Goal: Task Accomplishment & Management: Complete application form

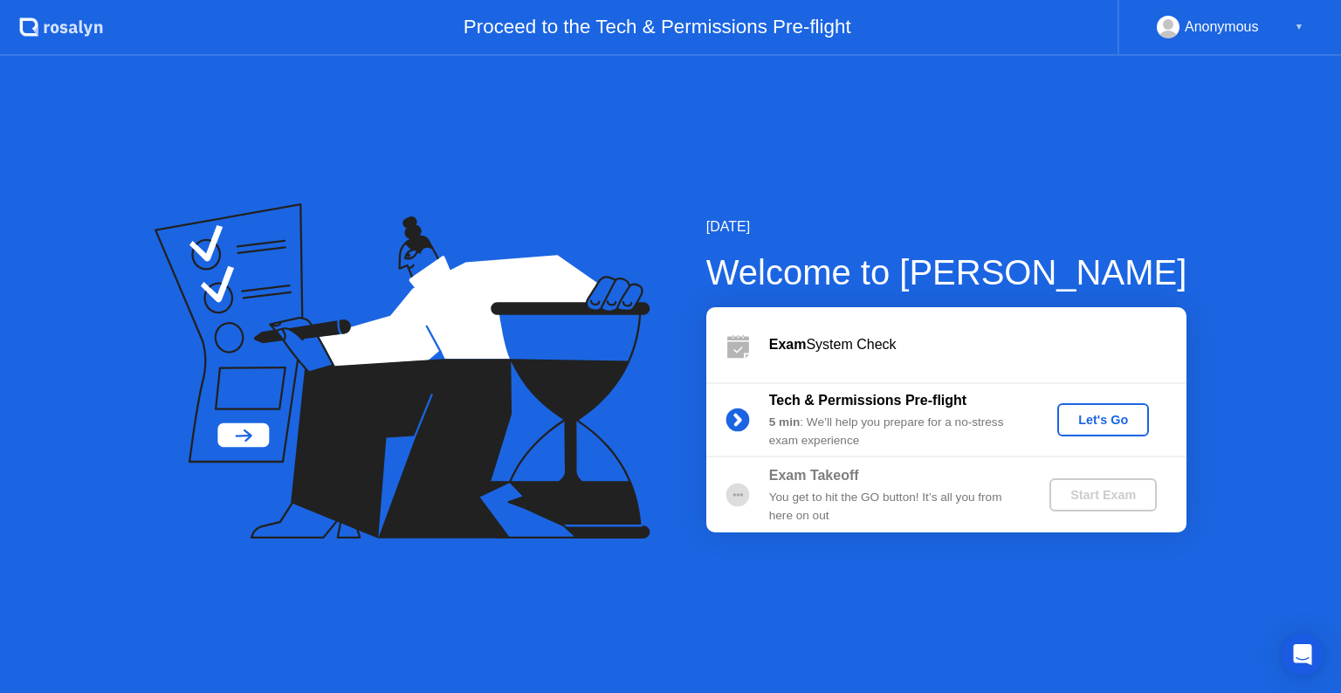
click at [1094, 423] on div "Let's Go" at bounding box center [1103, 420] width 78 height 14
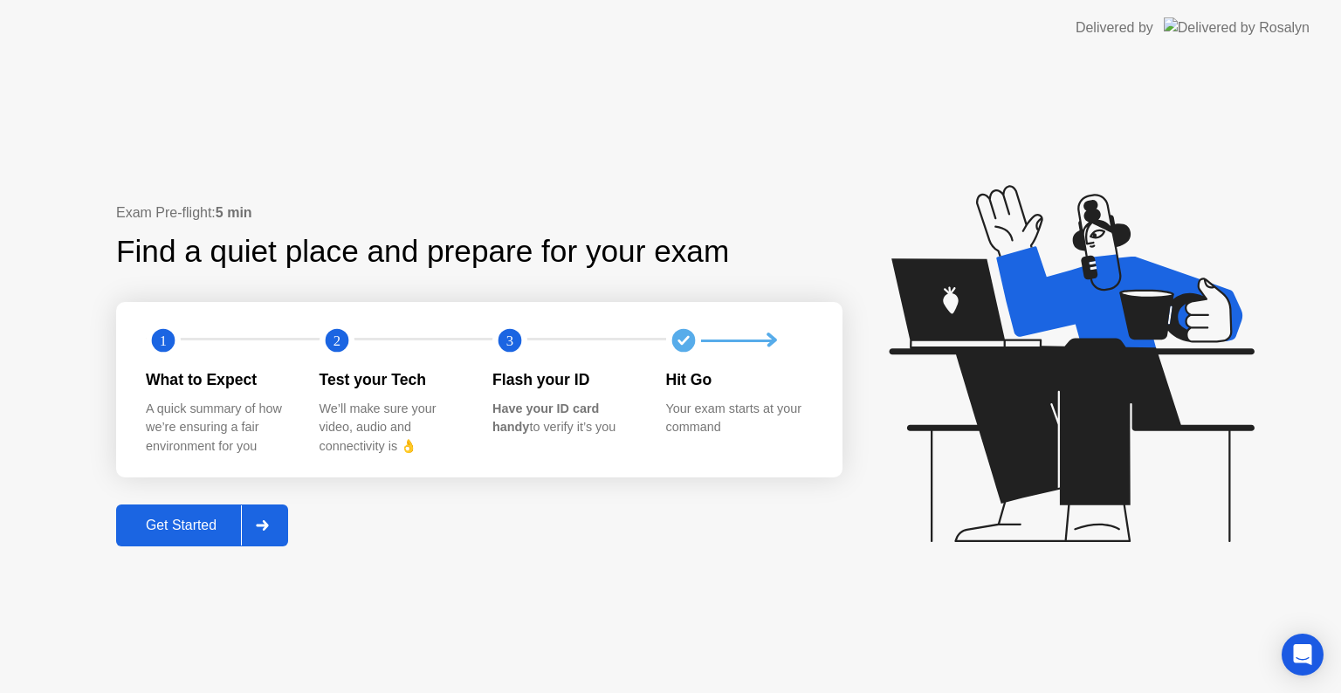
click at [281, 531] on div at bounding box center [262, 525] width 42 height 40
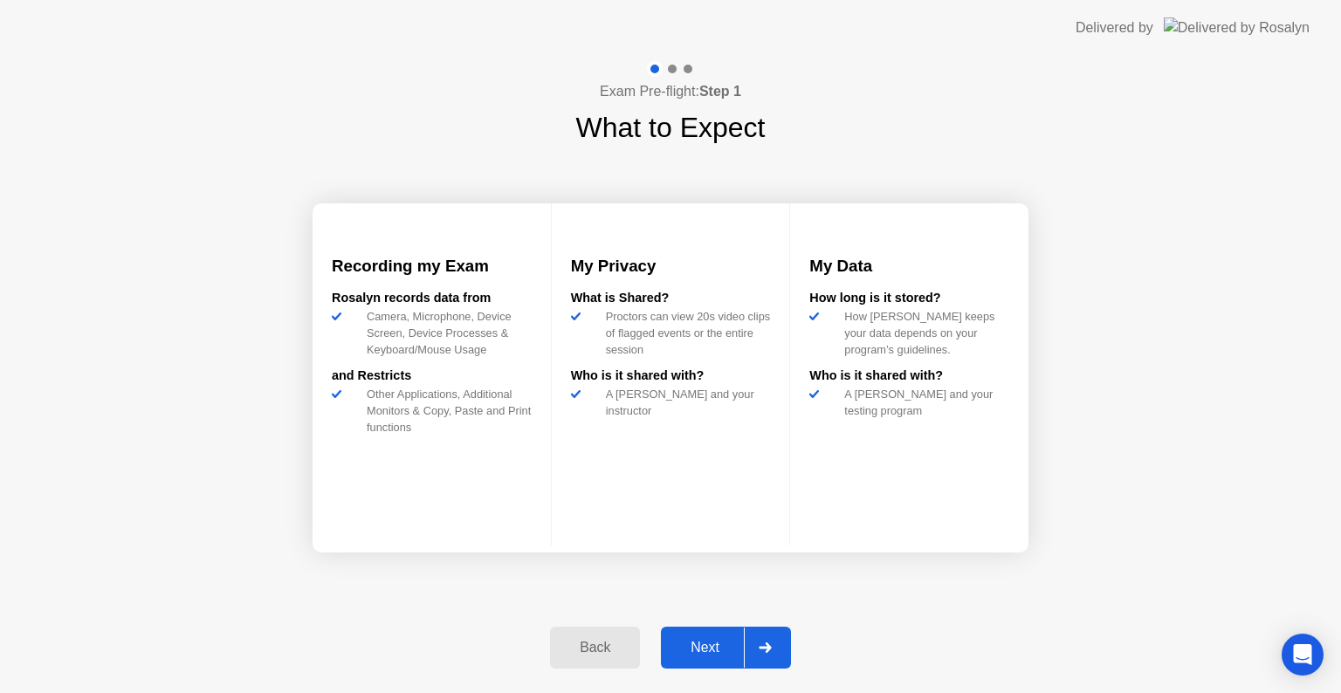
click at [781, 642] on div at bounding box center [765, 648] width 42 height 40
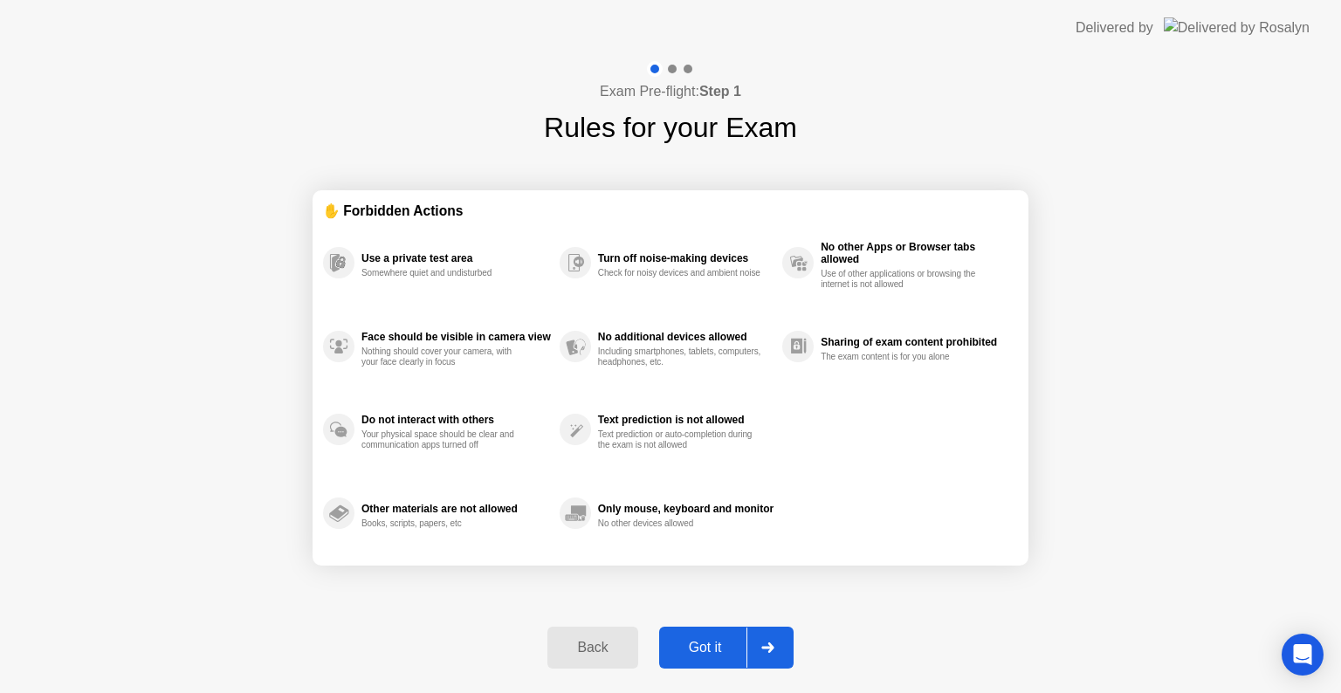
click at [779, 642] on div at bounding box center [767, 648] width 42 height 40
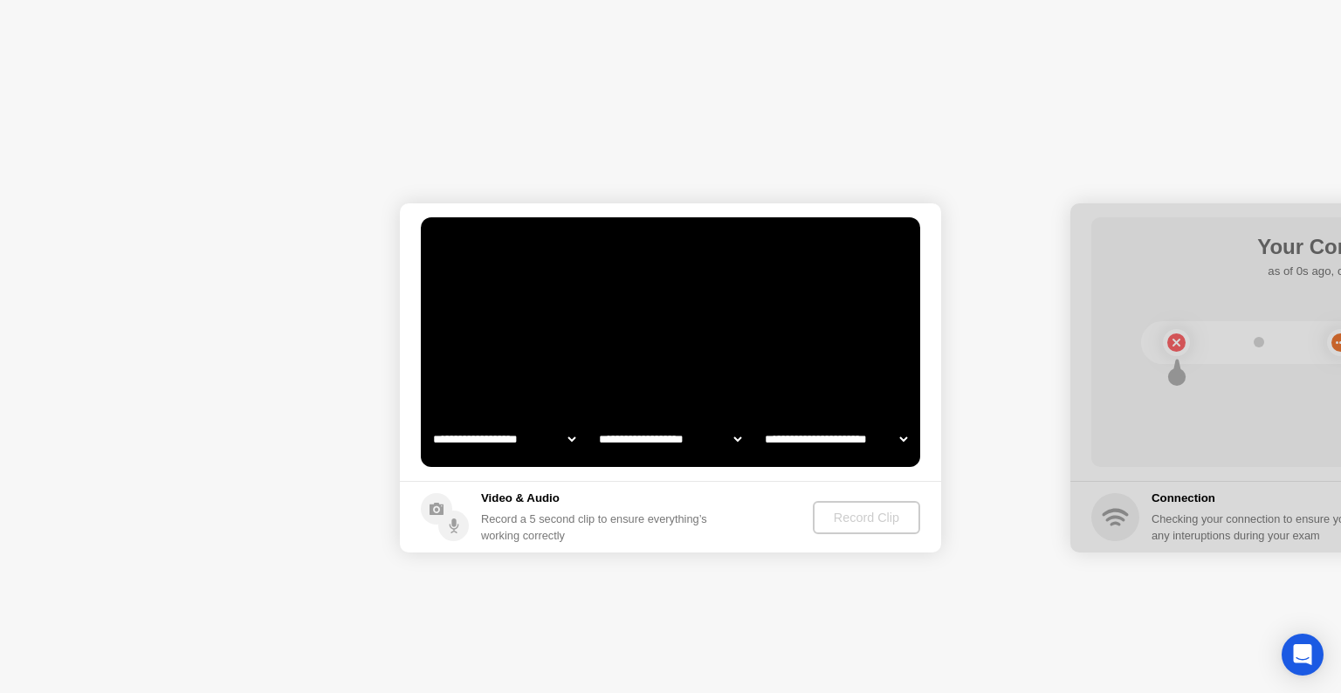
select select "**********"
select select "*******"
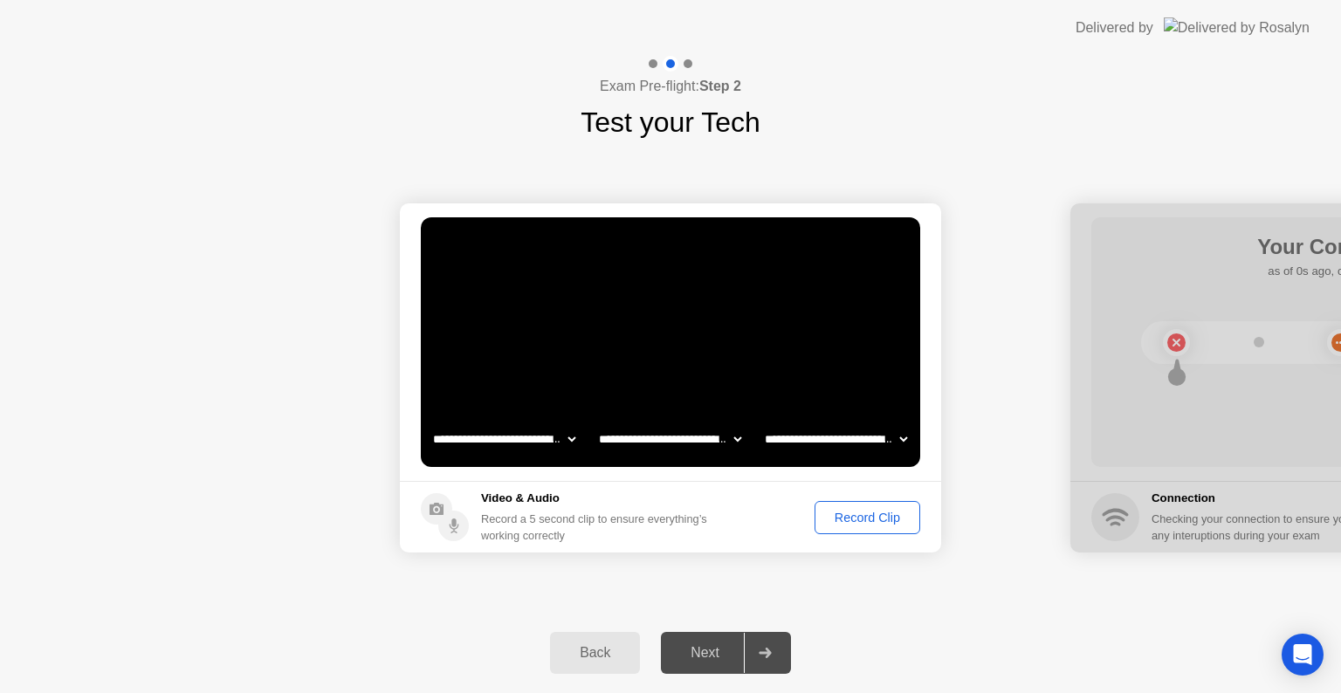
click at [897, 513] on div "Record Clip" at bounding box center [867, 518] width 93 height 14
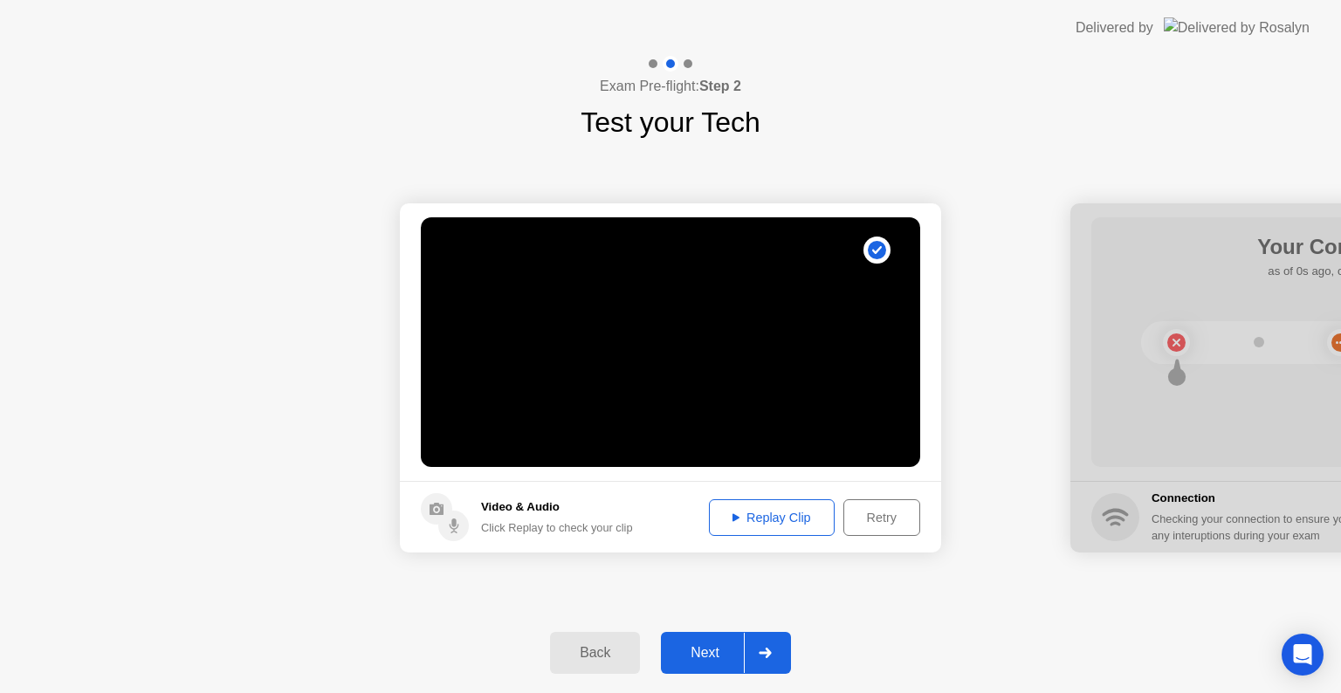
click at [787, 516] on div "Replay Clip" at bounding box center [771, 518] width 113 height 14
click at [783, 645] on div at bounding box center [765, 653] width 42 height 40
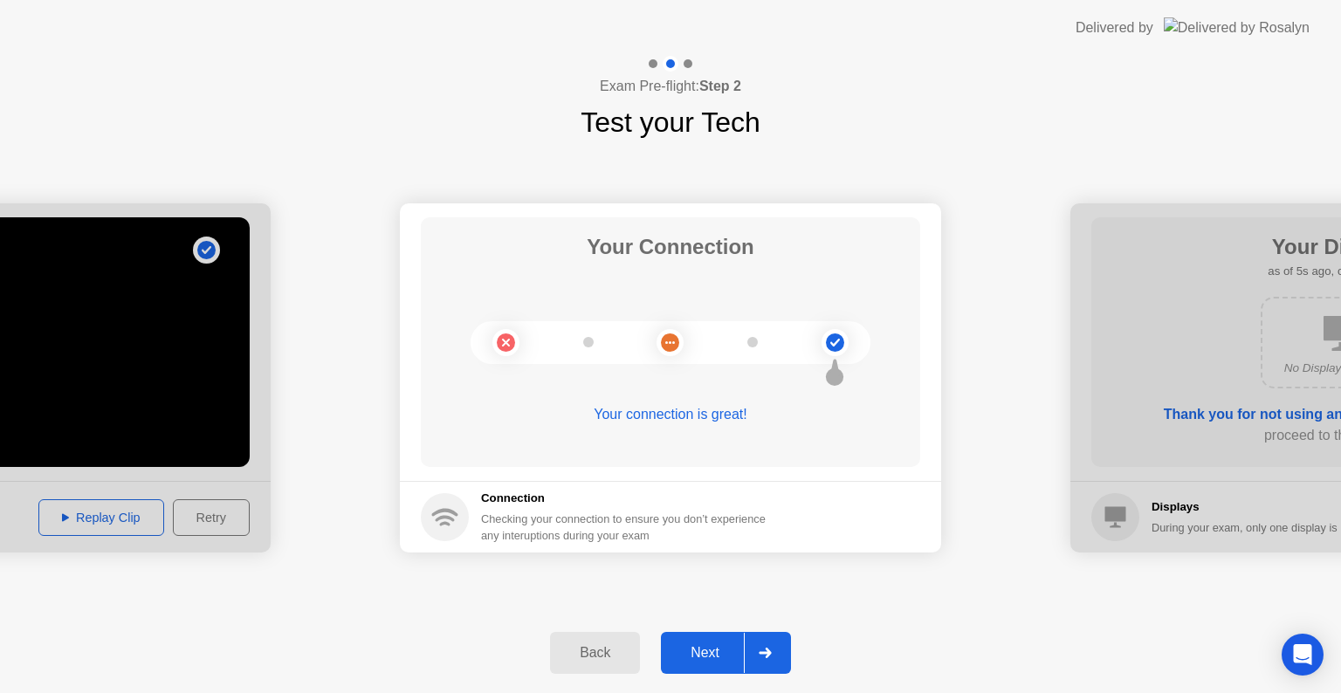
click at [783, 645] on div at bounding box center [765, 653] width 42 height 40
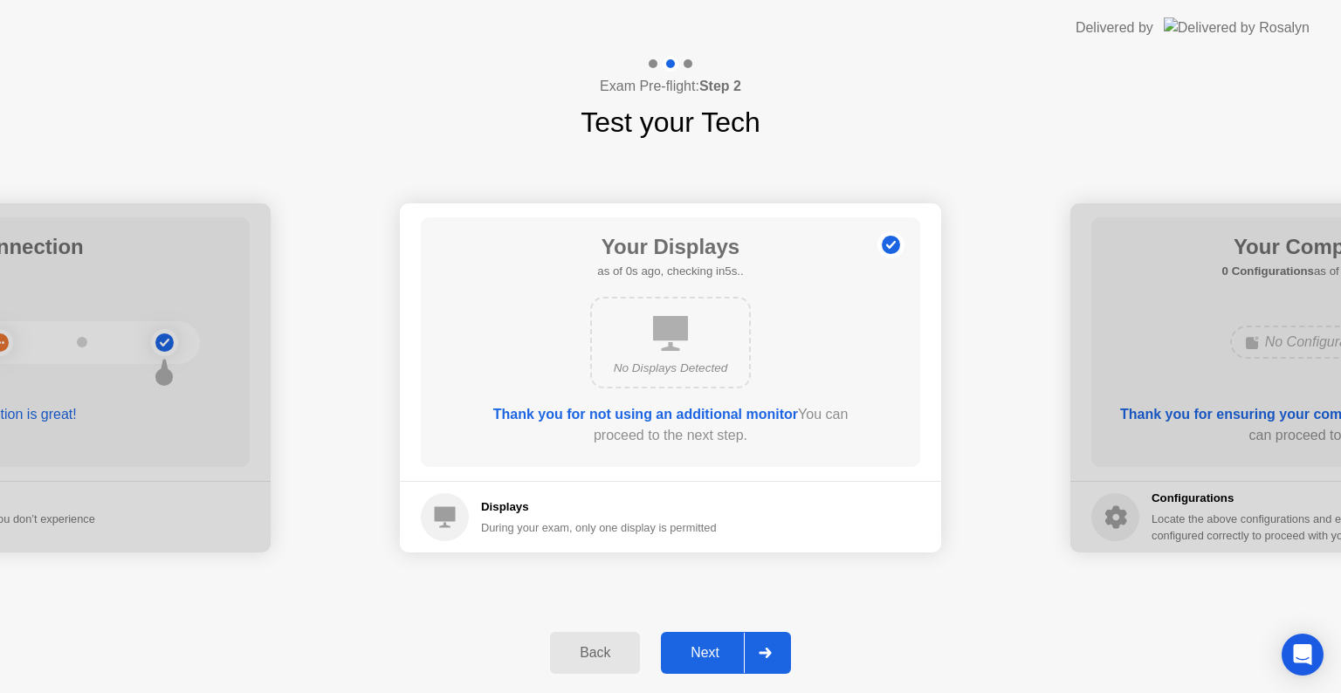
click at [783, 645] on div at bounding box center [765, 653] width 42 height 40
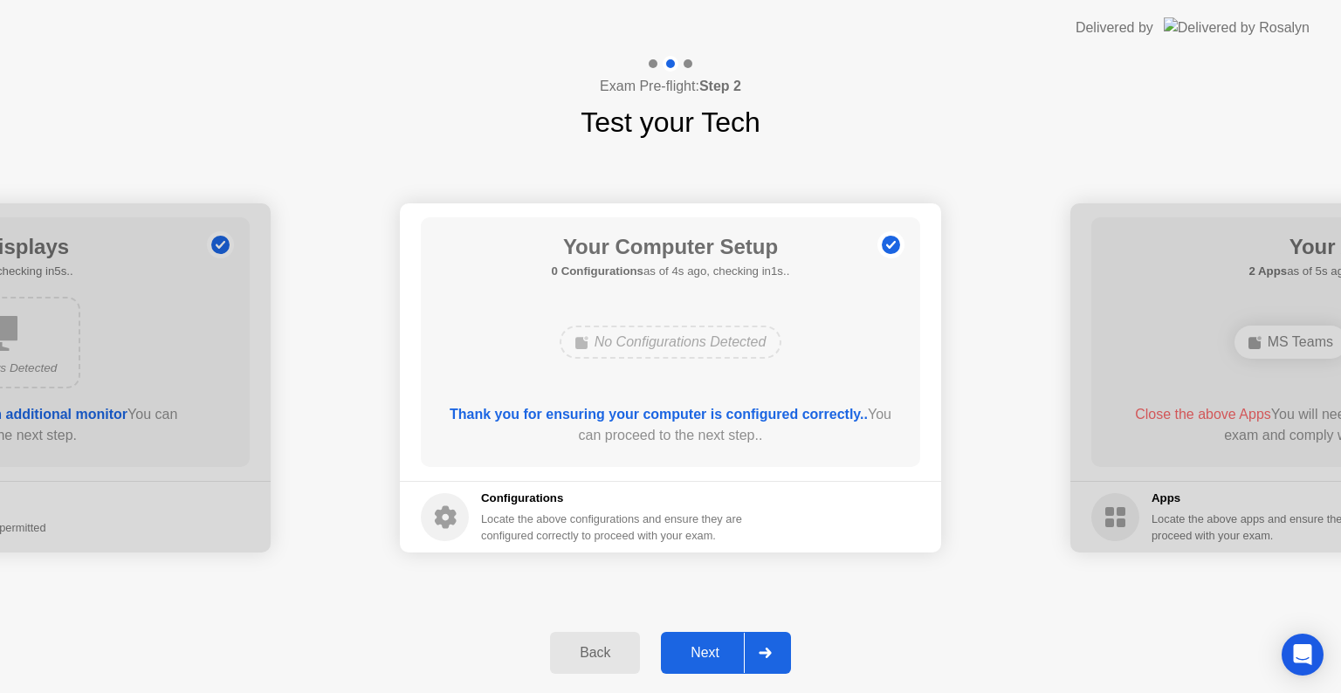
click at [783, 645] on div at bounding box center [765, 653] width 42 height 40
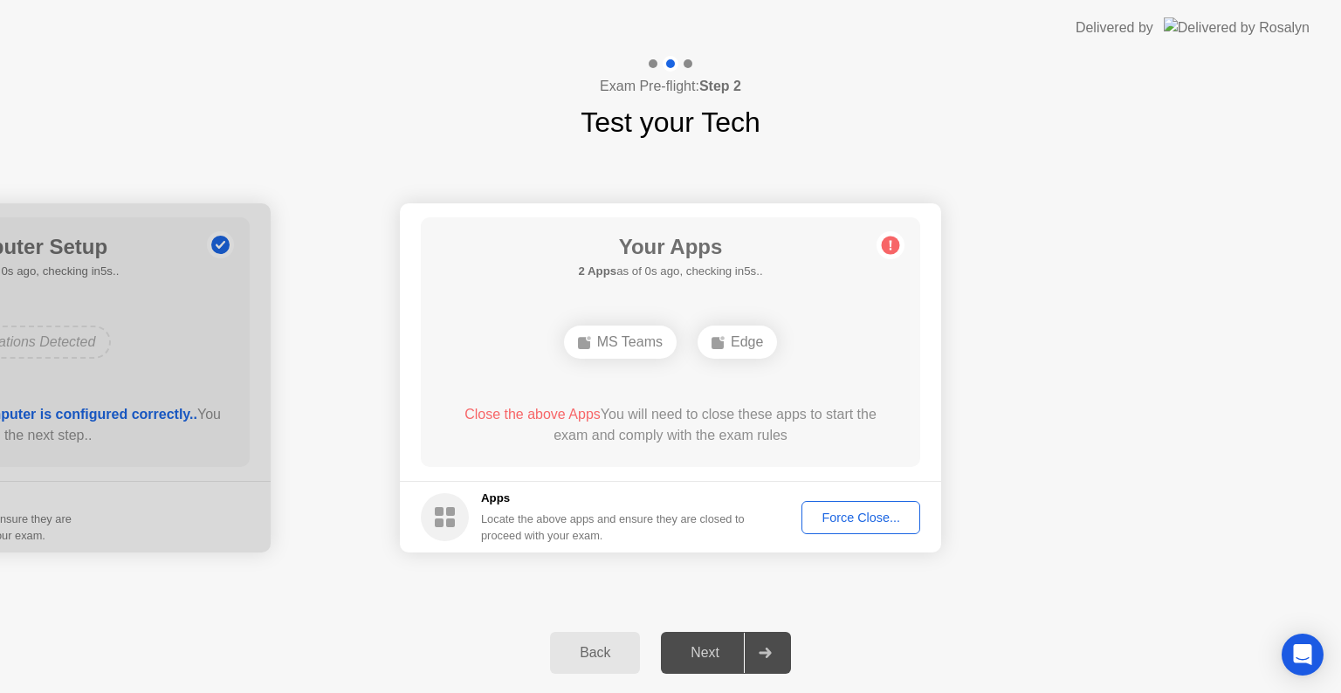
click at [513, 412] on span "Close the above Apps" at bounding box center [532, 414] width 136 height 15
click at [866, 511] on div "Force Close..." at bounding box center [860, 518] width 107 height 14
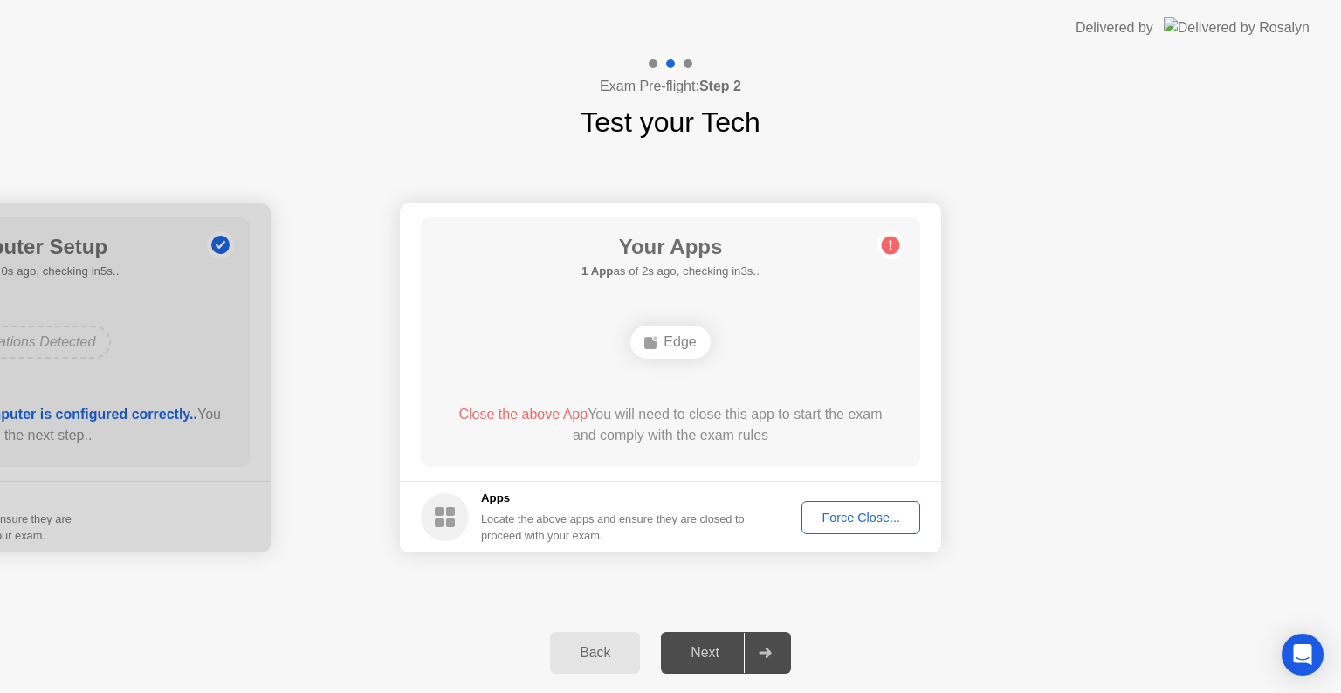
click at [862, 519] on div "Force Close..." at bounding box center [860, 518] width 107 height 14
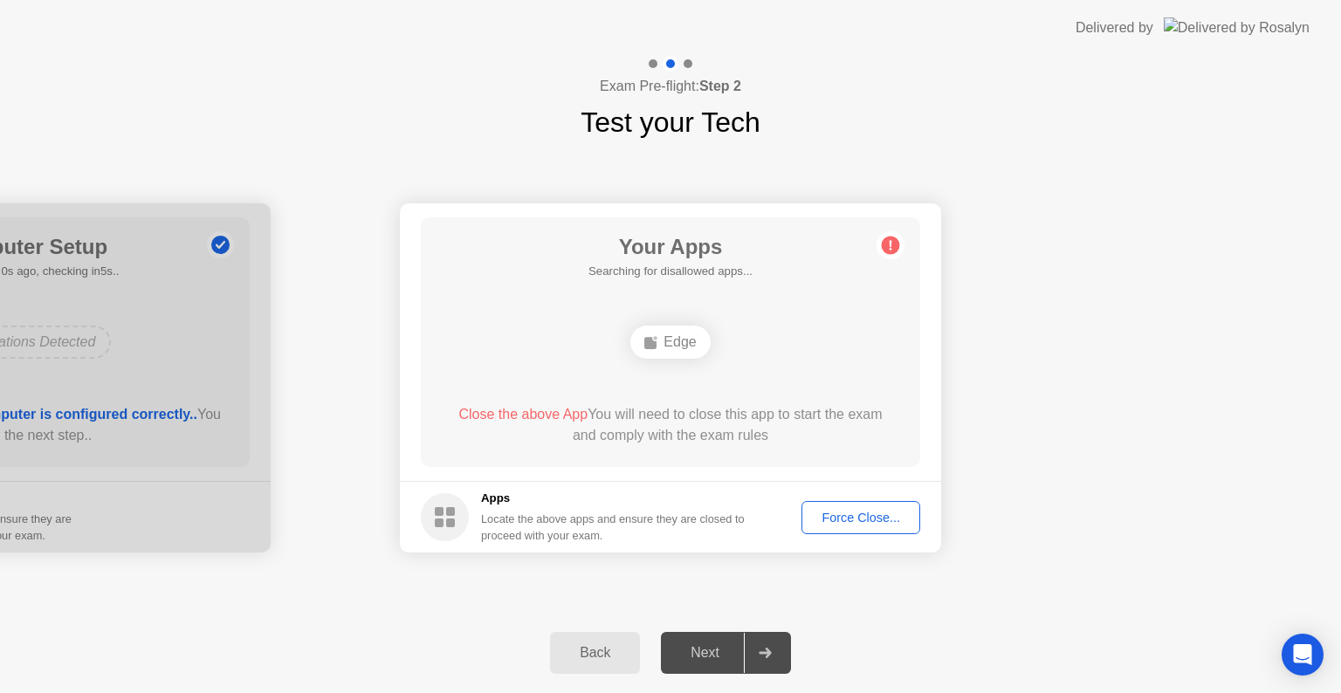
click at [559, 410] on span "Close the above App" at bounding box center [522, 414] width 129 height 15
drag, startPoint x: 1140, startPoint y: 497, endPoint x: 1128, endPoint y: 492, distance: 13.0
click at [789, 632] on div "Back Next" at bounding box center [670, 653] width 1341 height 80
click at [772, 646] on div at bounding box center [765, 653] width 42 height 40
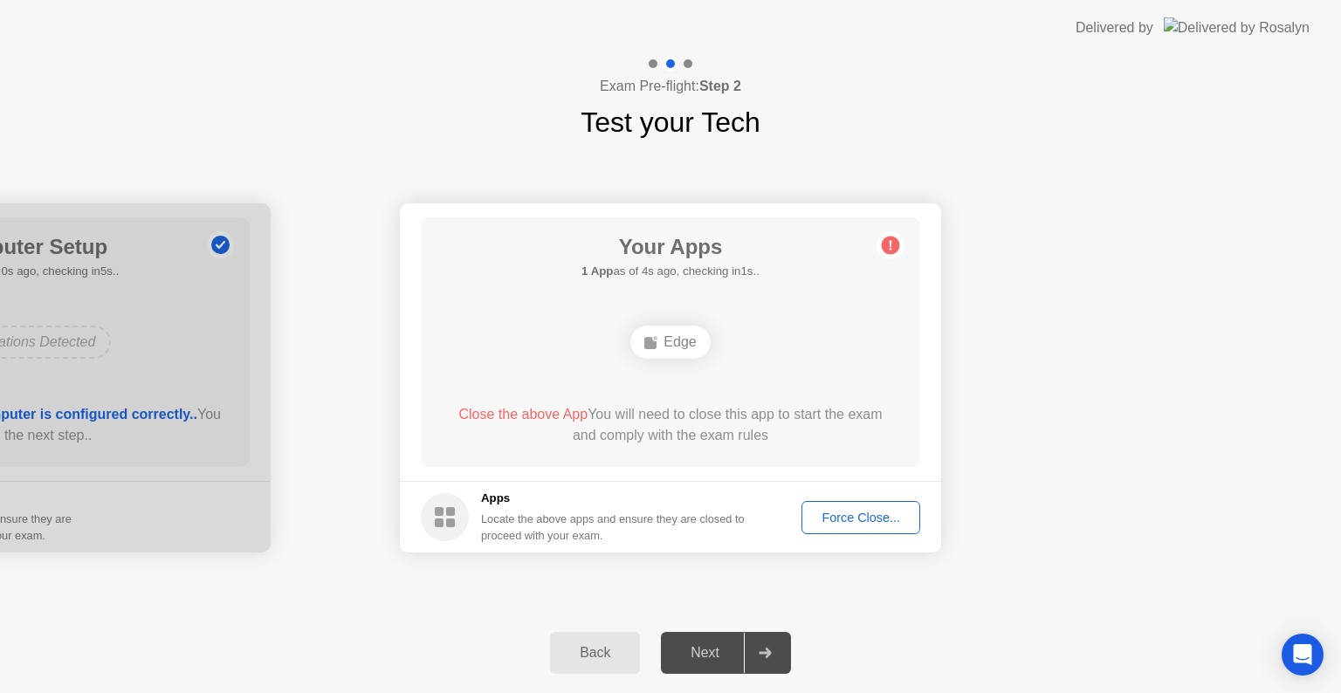
click at [772, 646] on div at bounding box center [765, 653] width 42 height 40
click at [584, 629] on div "Back Next" at bounding box center [670, 653] width 1341 height 80
click at [594, 648] on div "Back" at bounding box center [594, 653] width 79 height 16
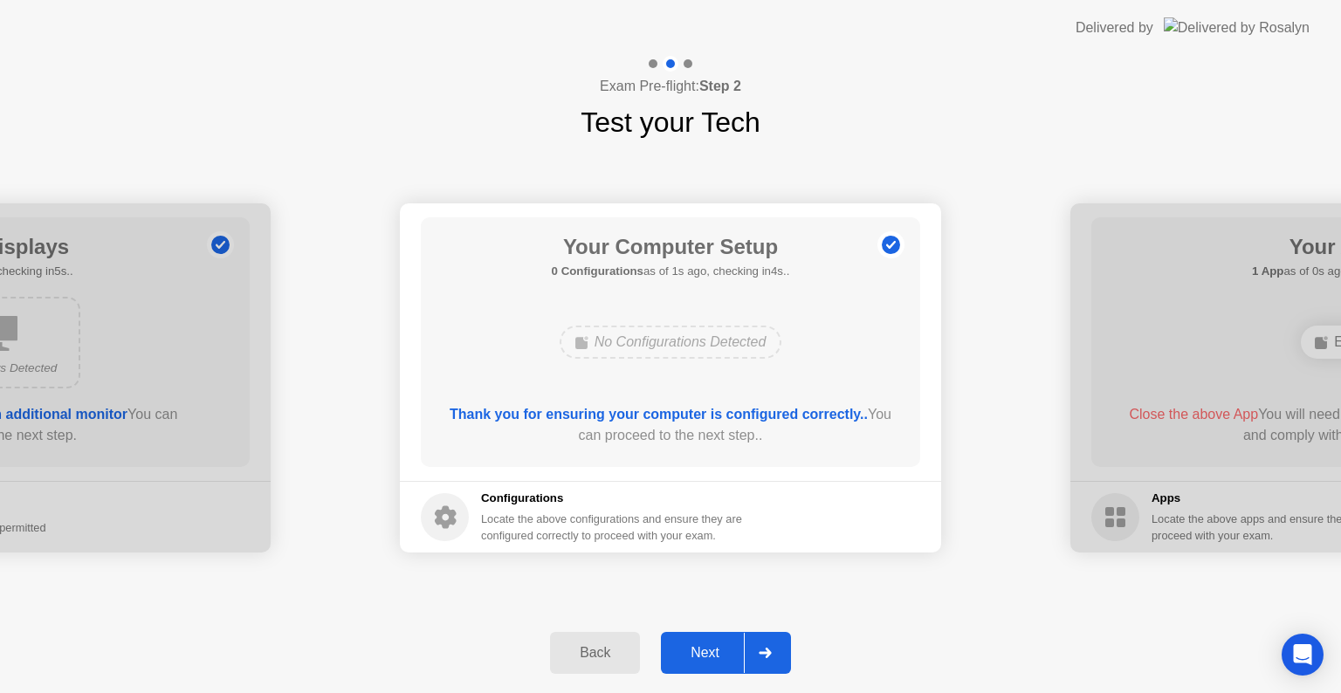
click at [770, 680] on div "Back Next" at bounding box center [670, 653] width 1341 height 80
click at [766, 663] on div at bounding box center [765, 653] width 42 height 40
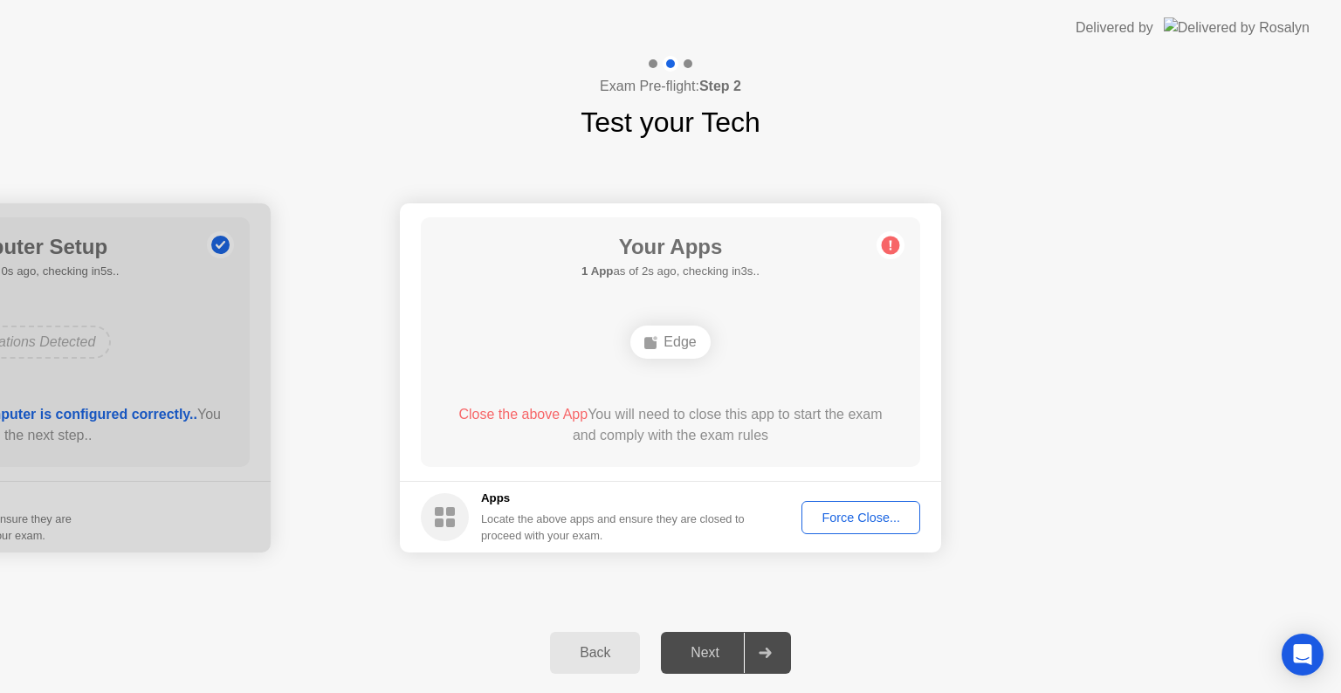
click at [453, 504] on circle at bounding box center [445, 517] width 48 height 48
click at [1130, 160] on div "**********" at bounding box center [670, 378] width 1341 height 470
click at [696, 348] on div "Edge" at bounding box center [669, 342] width 79 height 33
drag, startPoint x: 605, startPoint y: 649, endPoint x: 618, endPoint y: 638, distance: 16.8
click at [608, 647] on div "Back" at bounding box center [594, 653] width 79 height 16
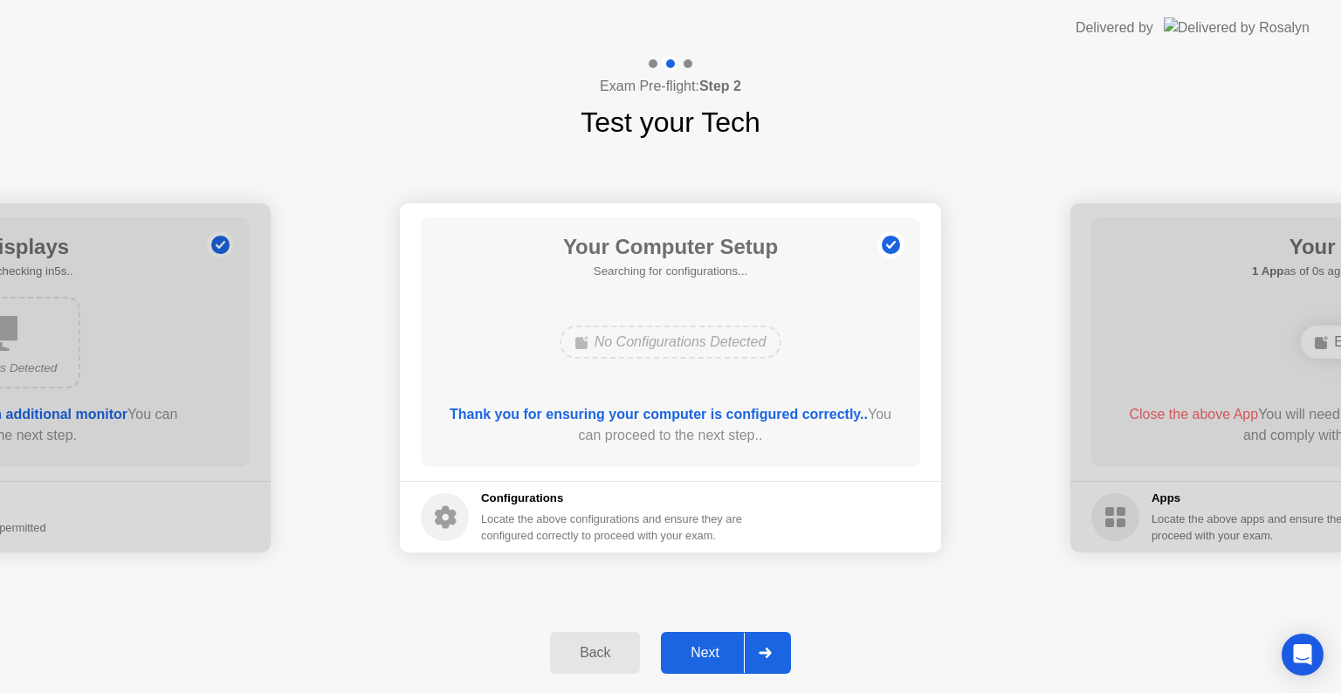
click at [618, 638] on button "Back" at bounding box center [595, 653] width 90 height 42
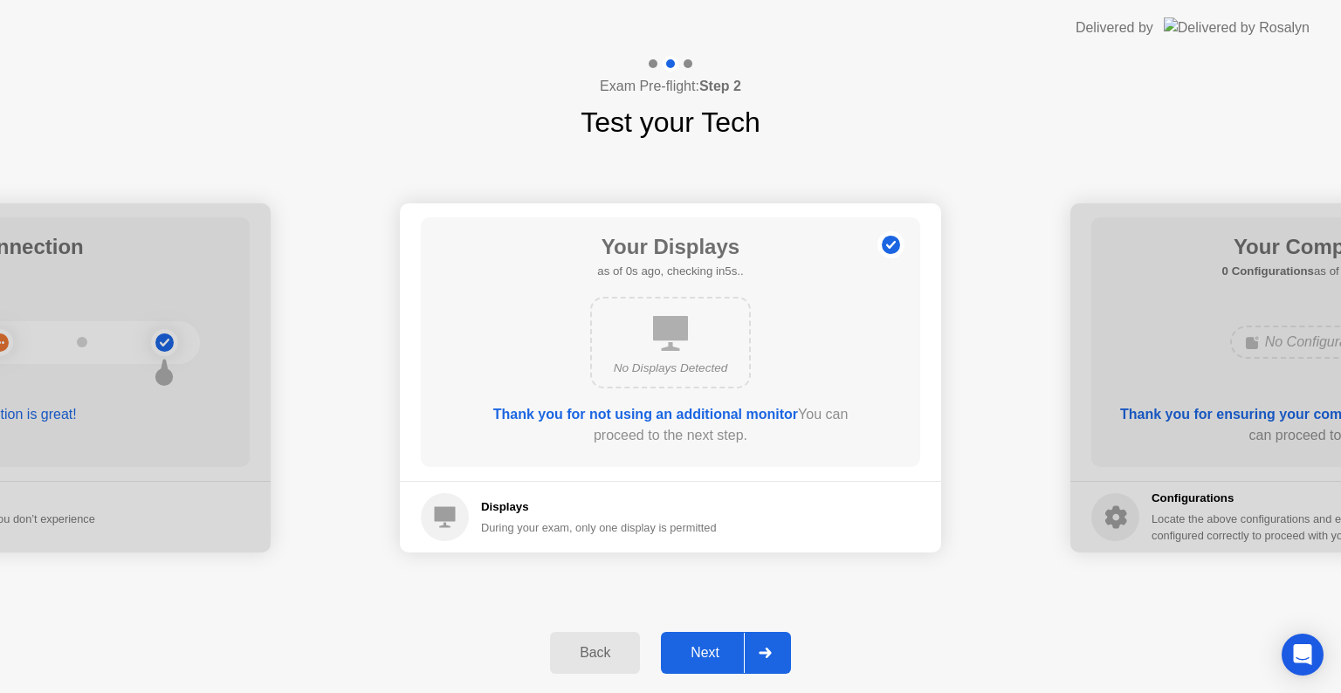
click at [618, 638] on button "Back" at bounding box center [595, 653] width 90 height 42
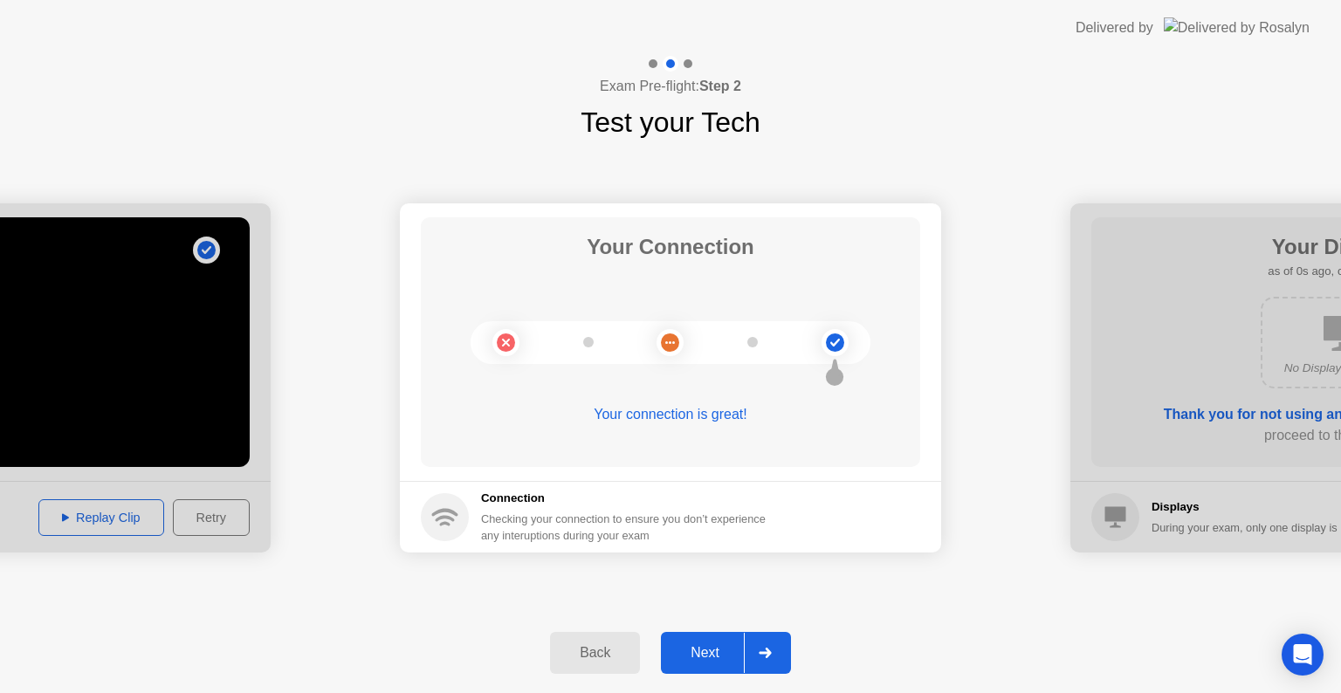
click at [618, 638] on button "Back" at bounding box center [595, 653] width 90 height 42
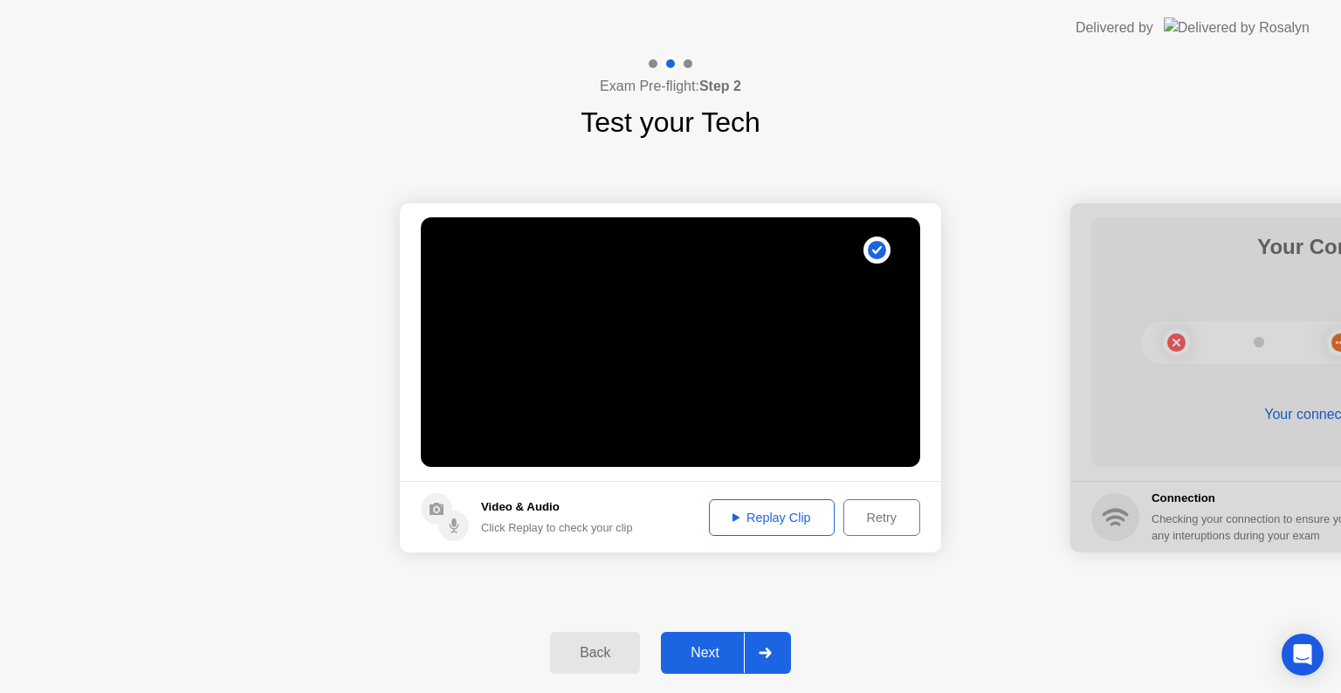
click at [780, 669] on div at bounding box center [765, 653] width 42 height 40
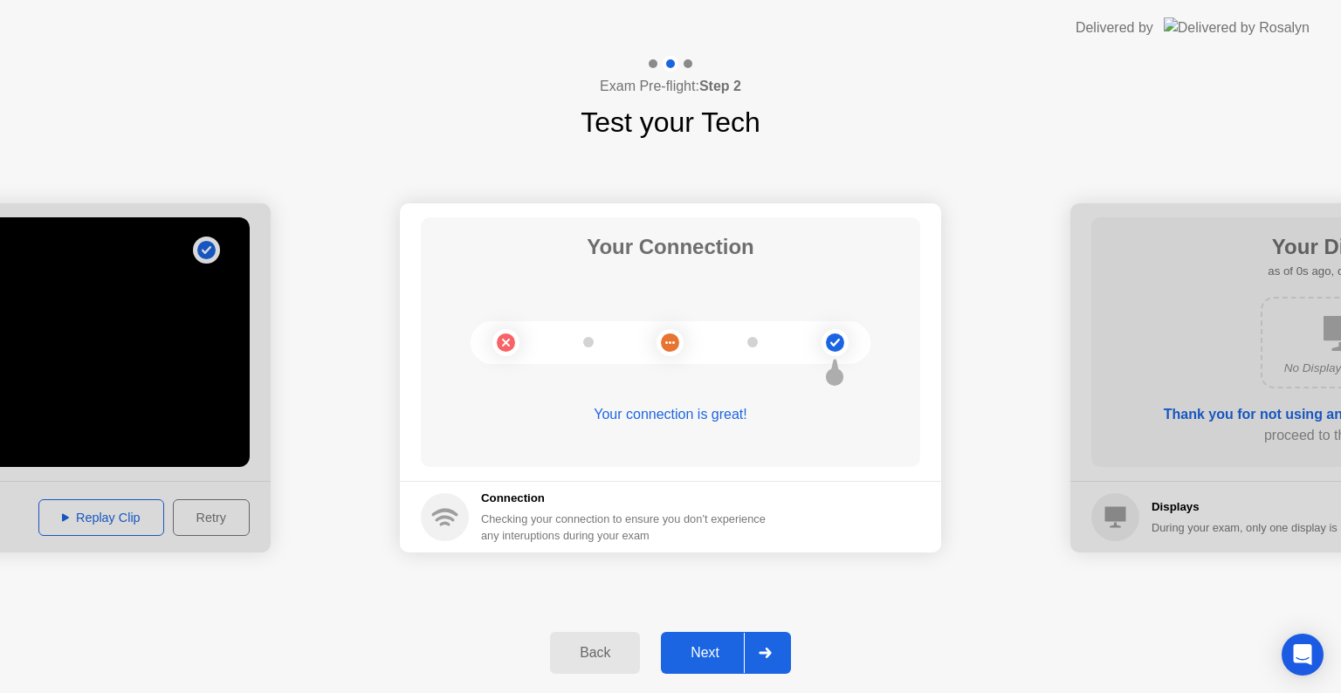
click at [780, 669] on div at bounding box center [765, 653] width 42 height 40
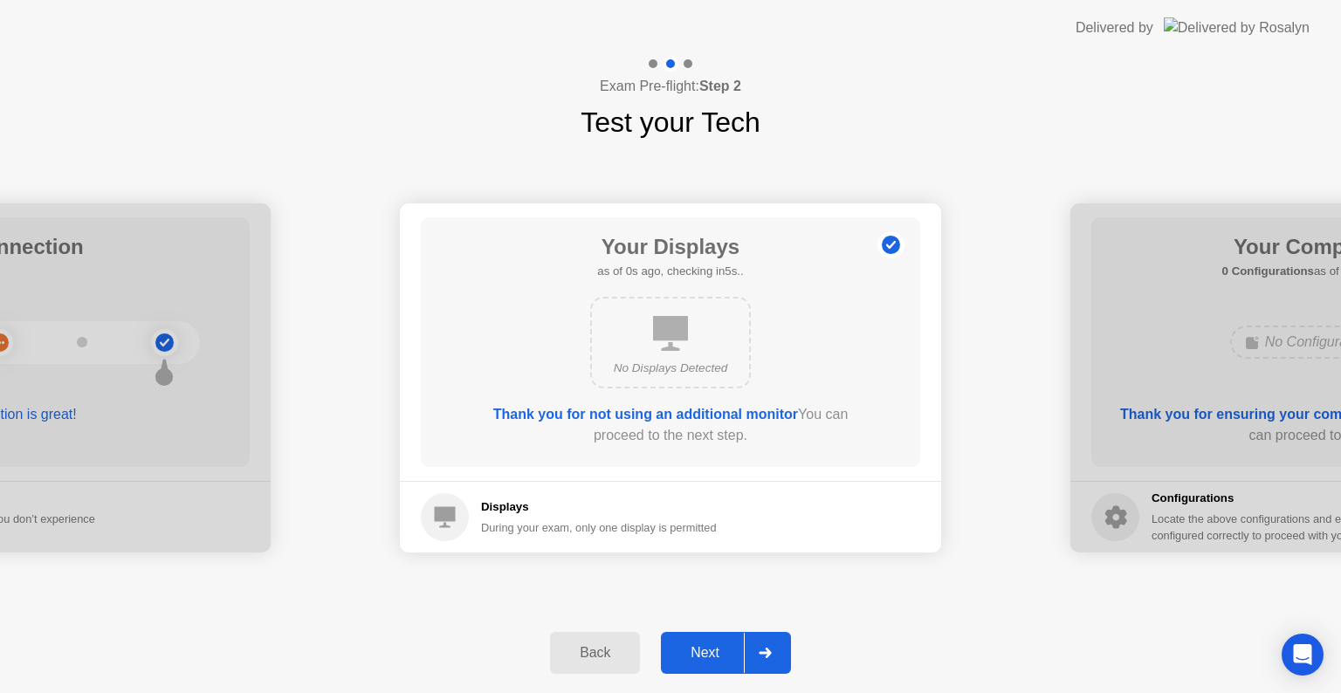
click at [780, 669] on div at bounding box center [765, 653] width 42 height 40
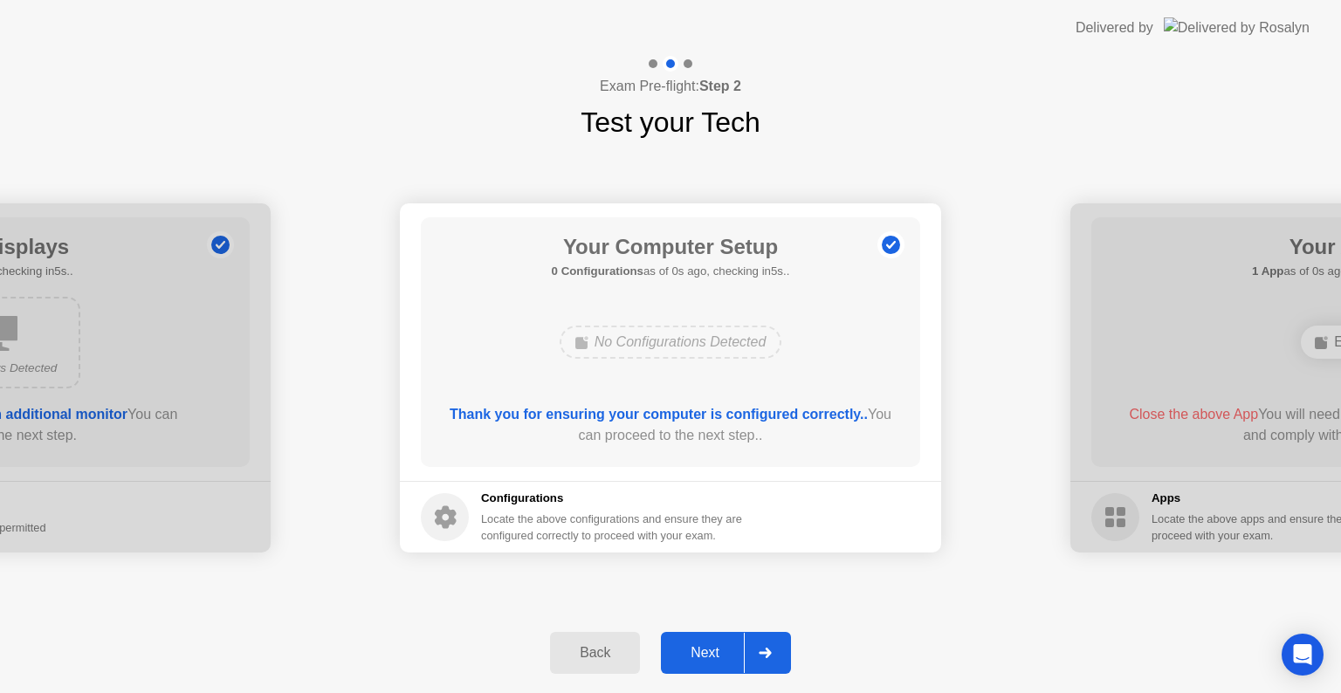
click at [780, 669] on div at bounding box center [765, 653] width 42 height 40
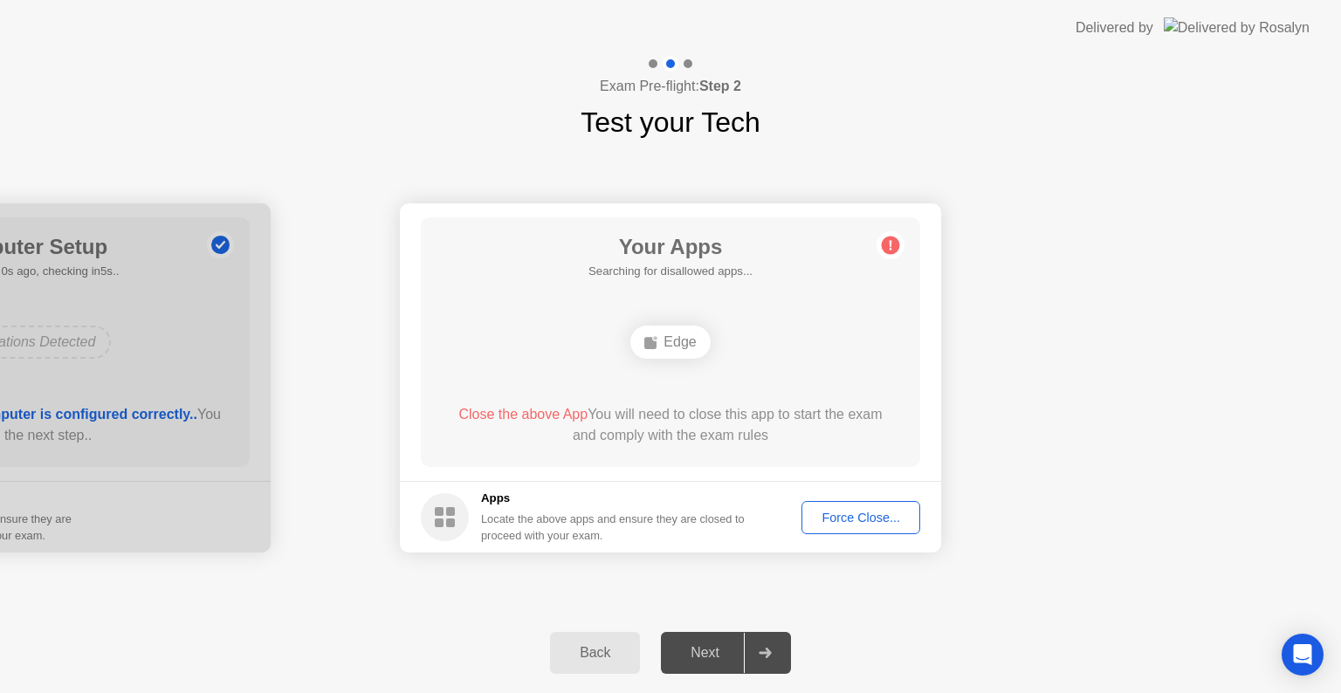
click at [780, 669] on div at bounding box center [765, 653] width 42 height 40
click at [824, 516] on div "Force Close..." at bounding box center [860, 518] width 107 height 14
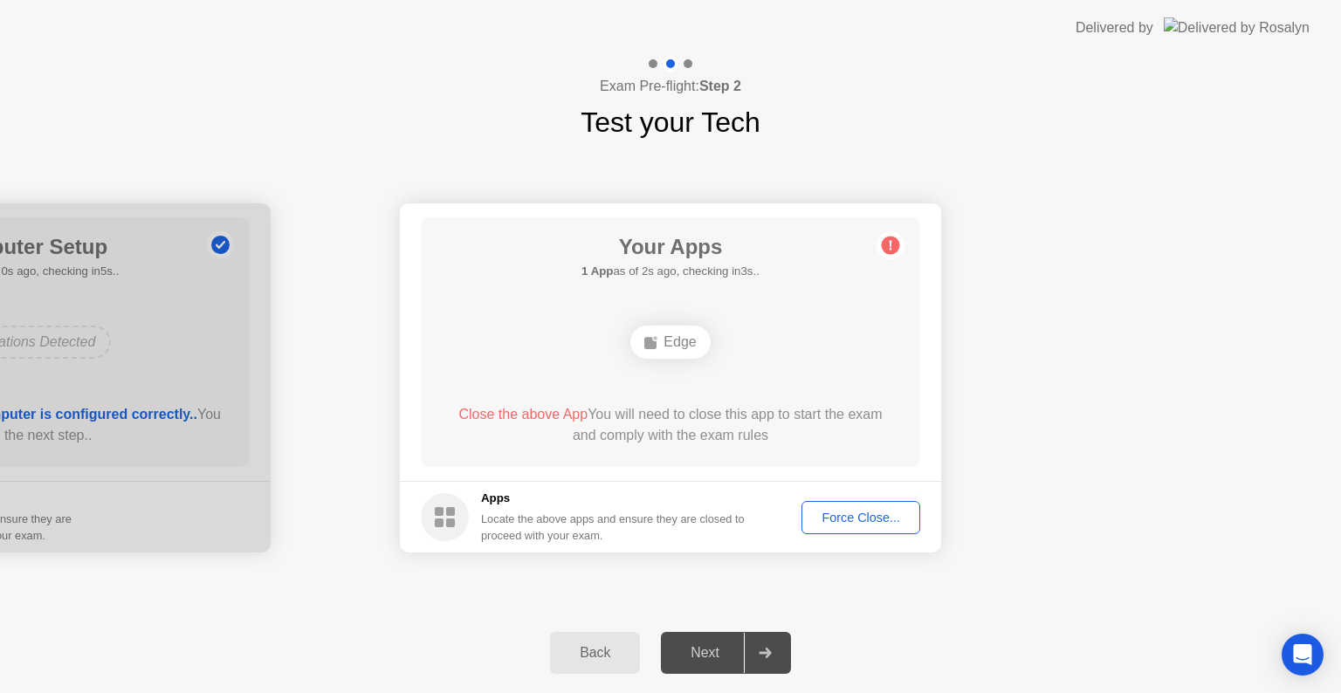
click at [681, 352] on div "Edge" at bounding box center [669, 342] width 79 height 33
click at [854, 523] on div "Force Close..." at bounding box center [860, 518] width 107 height 14
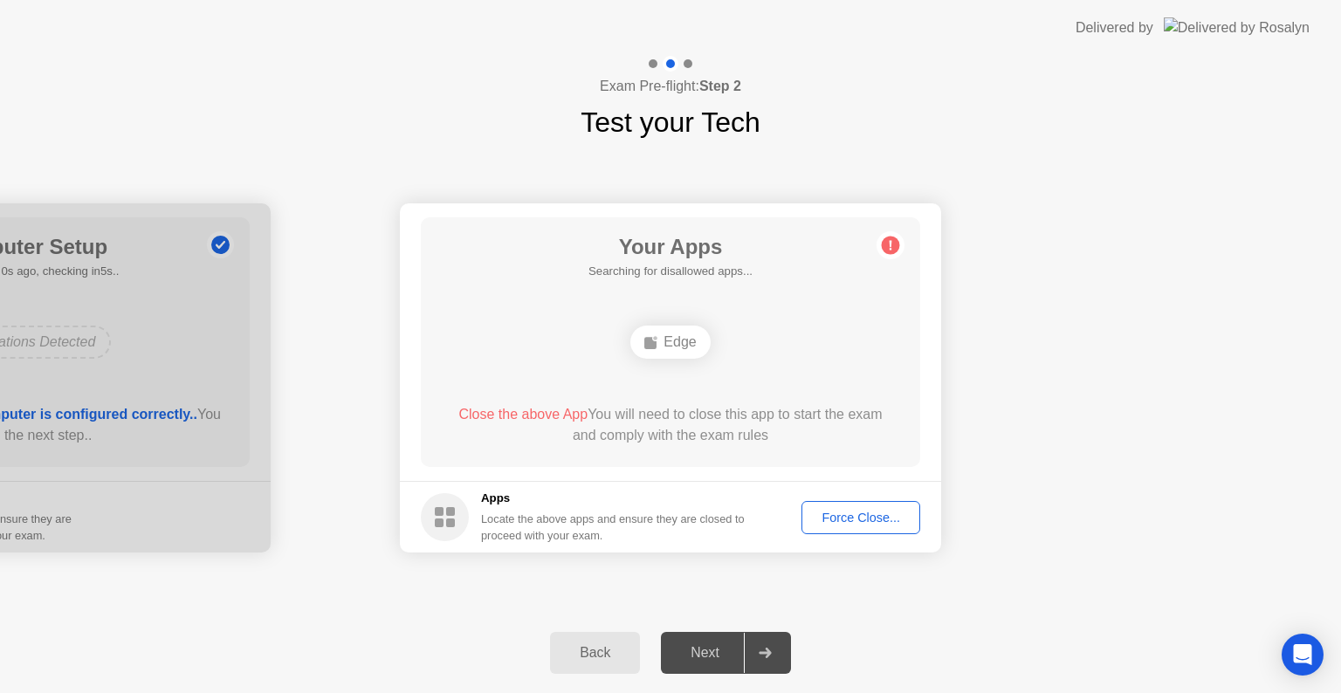
click at [851, 529] on button "Force Close..." at bounding box center [860, 517] width 119 height 33
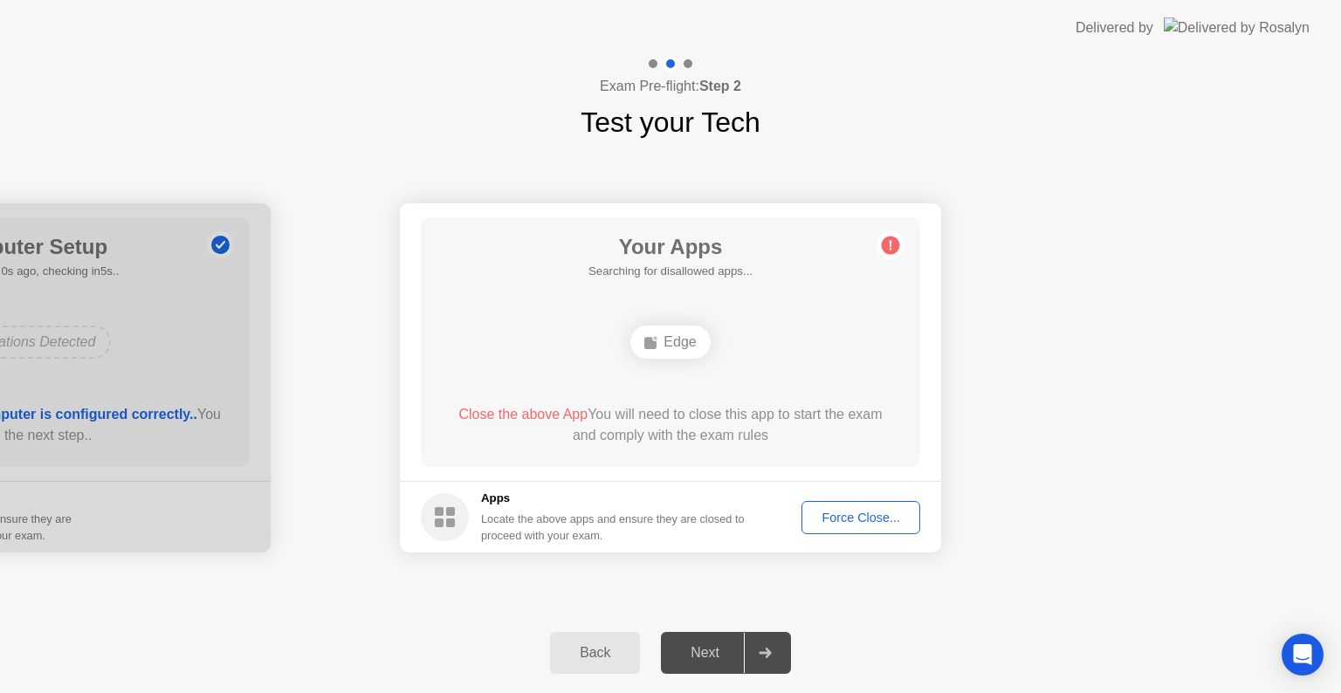
click at [875, 511] on div "Force Close..." at bounding box center [860, 518] width 107 height 14
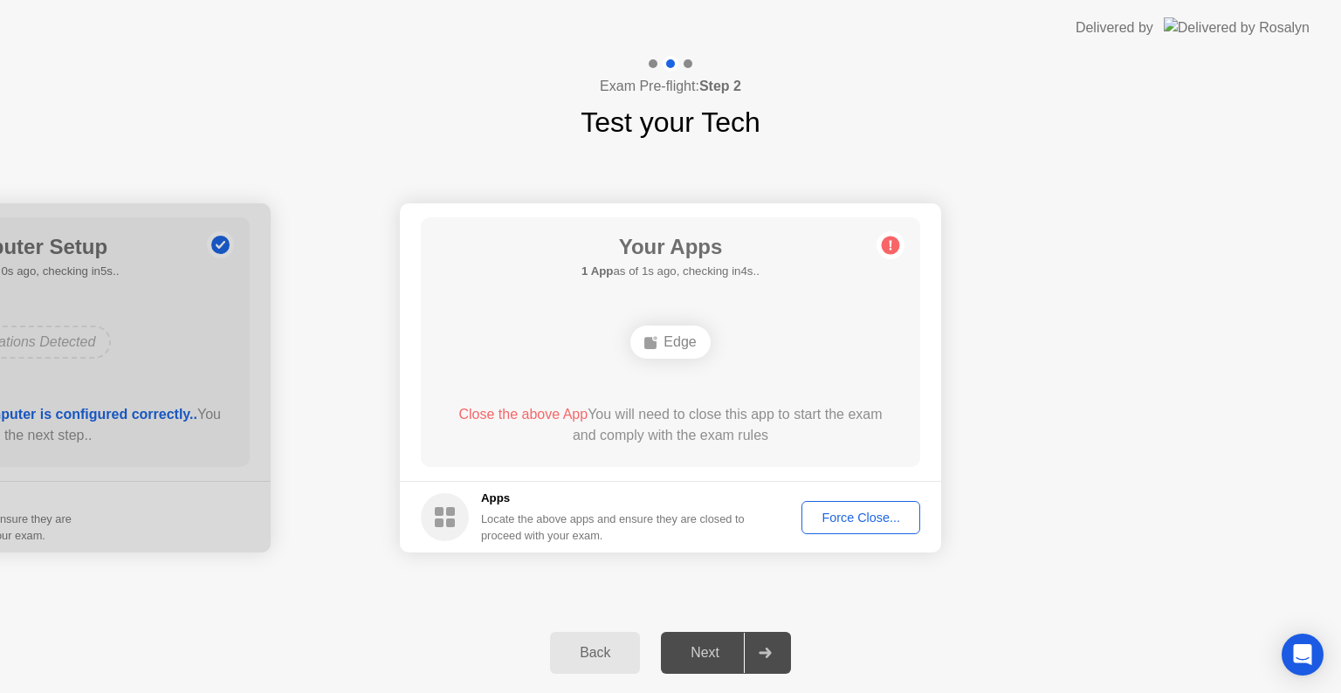
click at [835, 511] on div "Force Close..." at bounding box center [860, 518] width 107 height 14
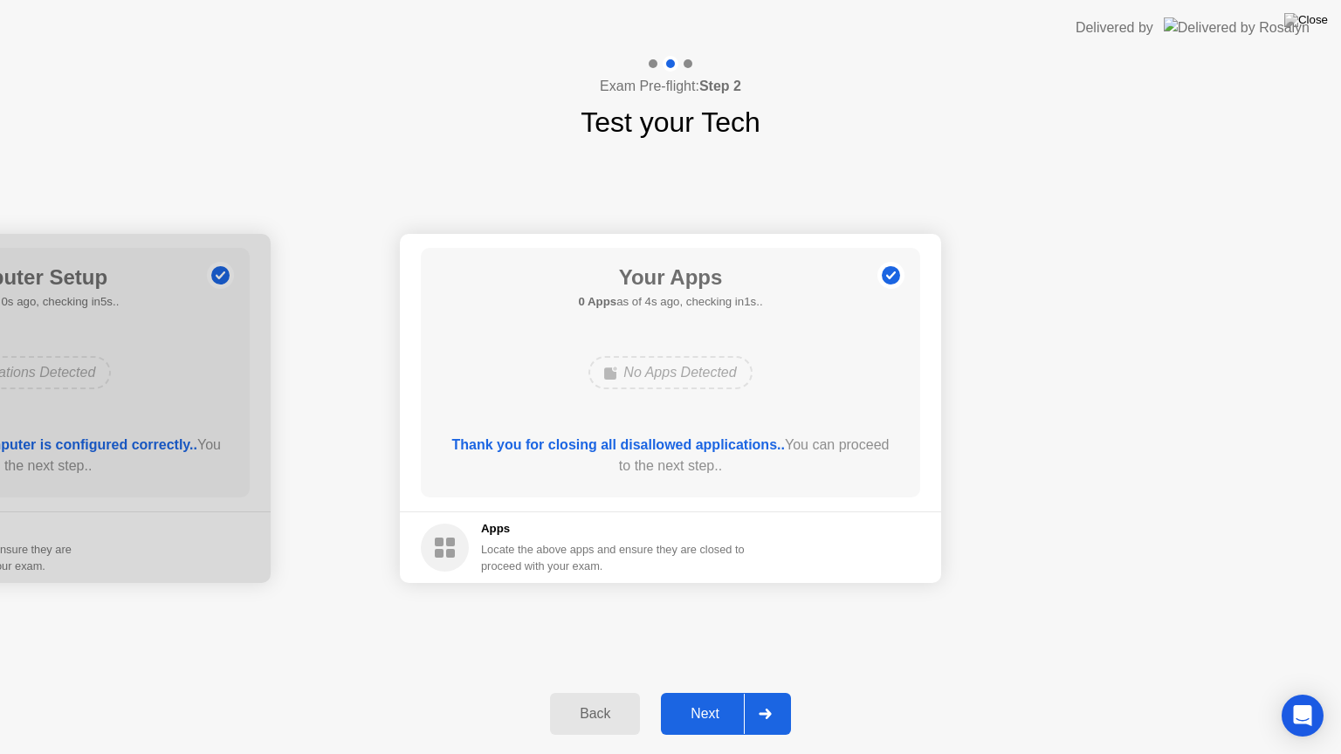
click at [768, 692] on div at bounding box center [765, 714] width 42 height 40
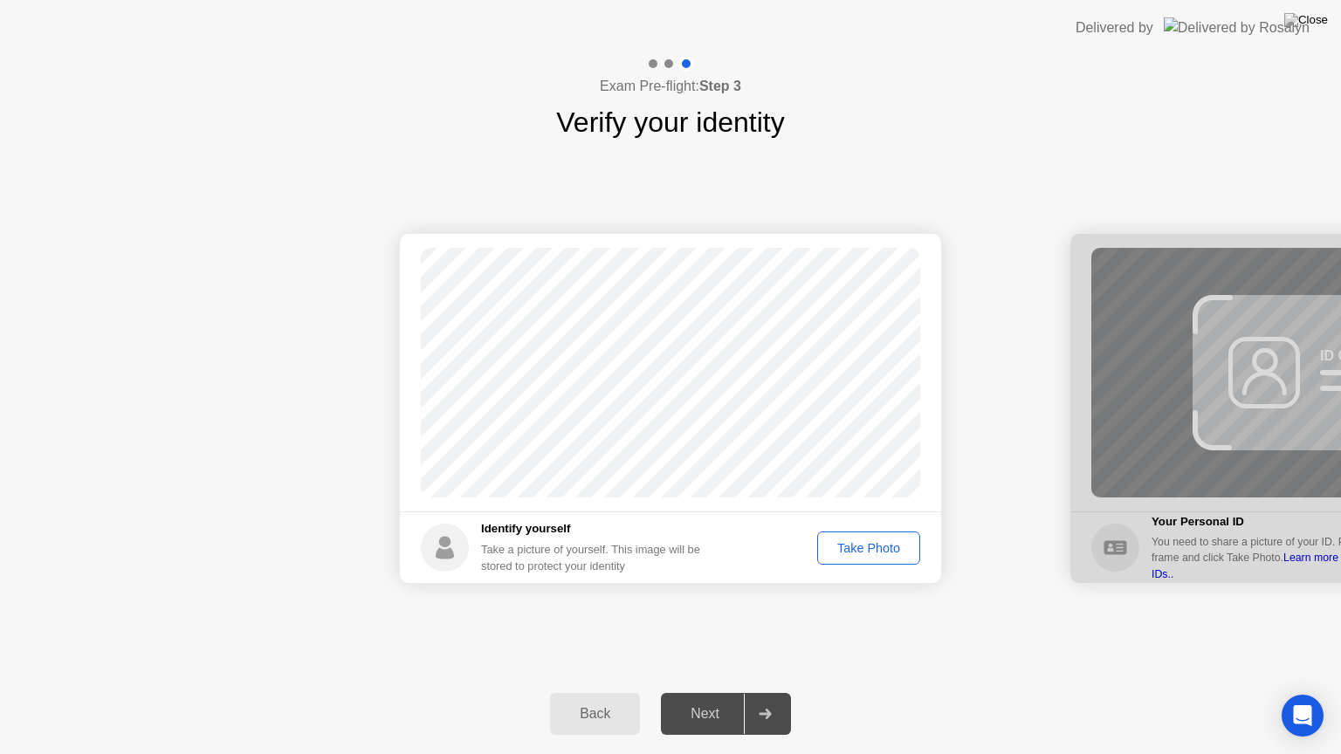
click at [844, 552] on div "Take Photo" at bounding box center [868, 548] width 91 height 14
click at [699, 692] on div "Next" at bounding box center [705, 714] width 78 height 16
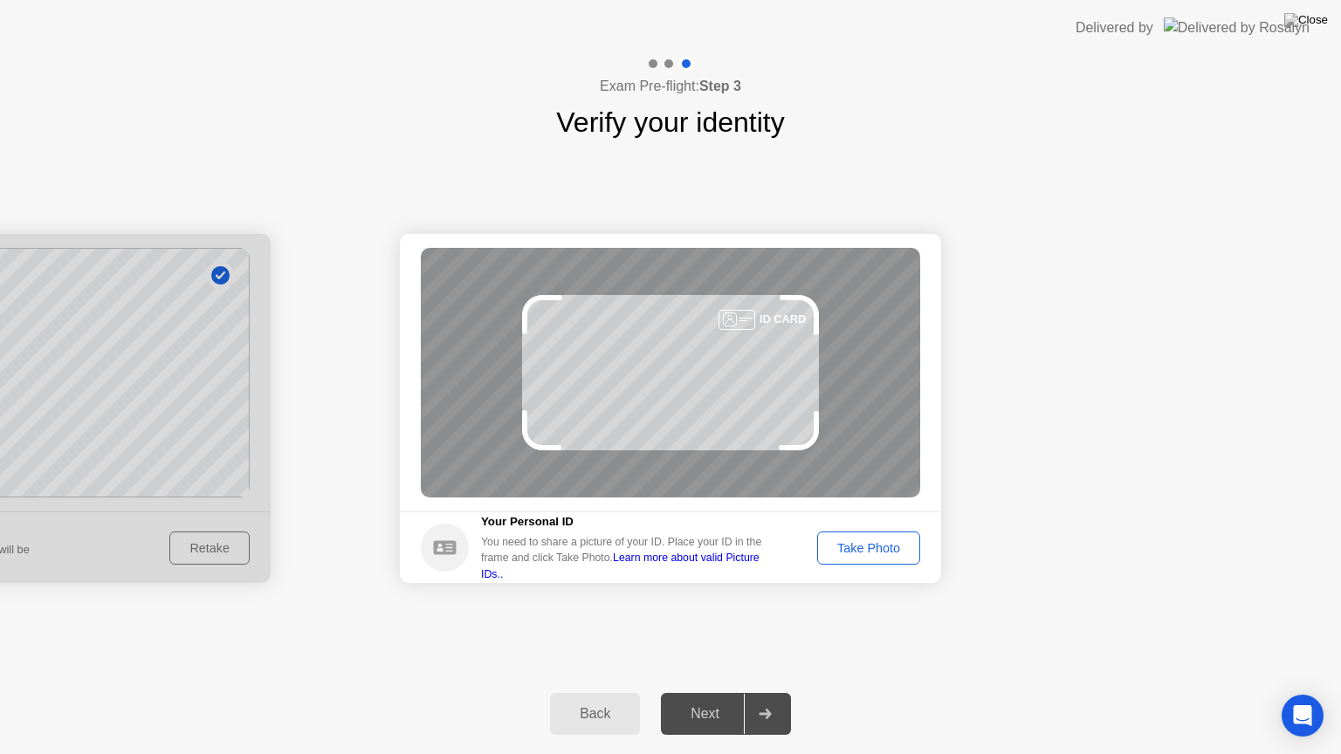
click at [883, 543] on div "Take Photo" at bounding box center [868, 548] width 91 height 14
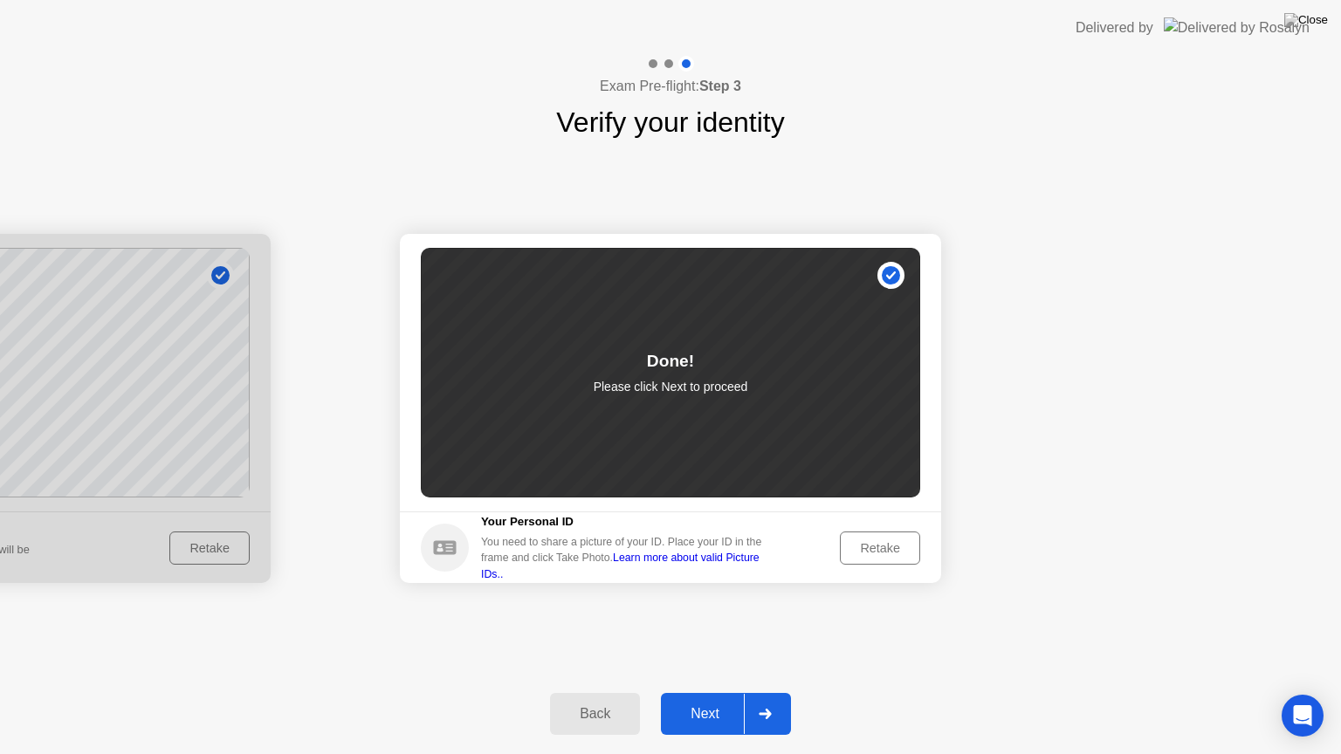
click at [729, 692] on div "Next" at bounding box center [705, 714] width 78 height 16
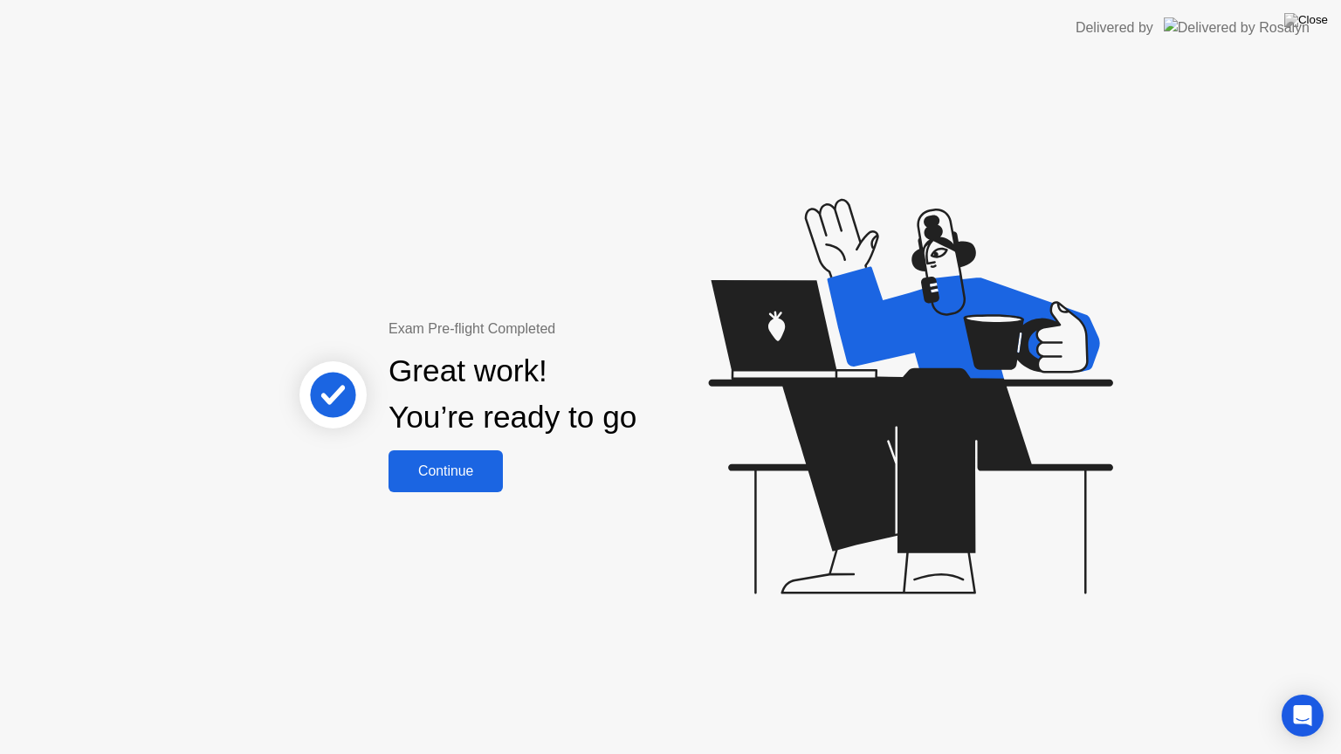
click at [470, 487] on button "Continue" at bounding box center [445, 471] width 114 height 42
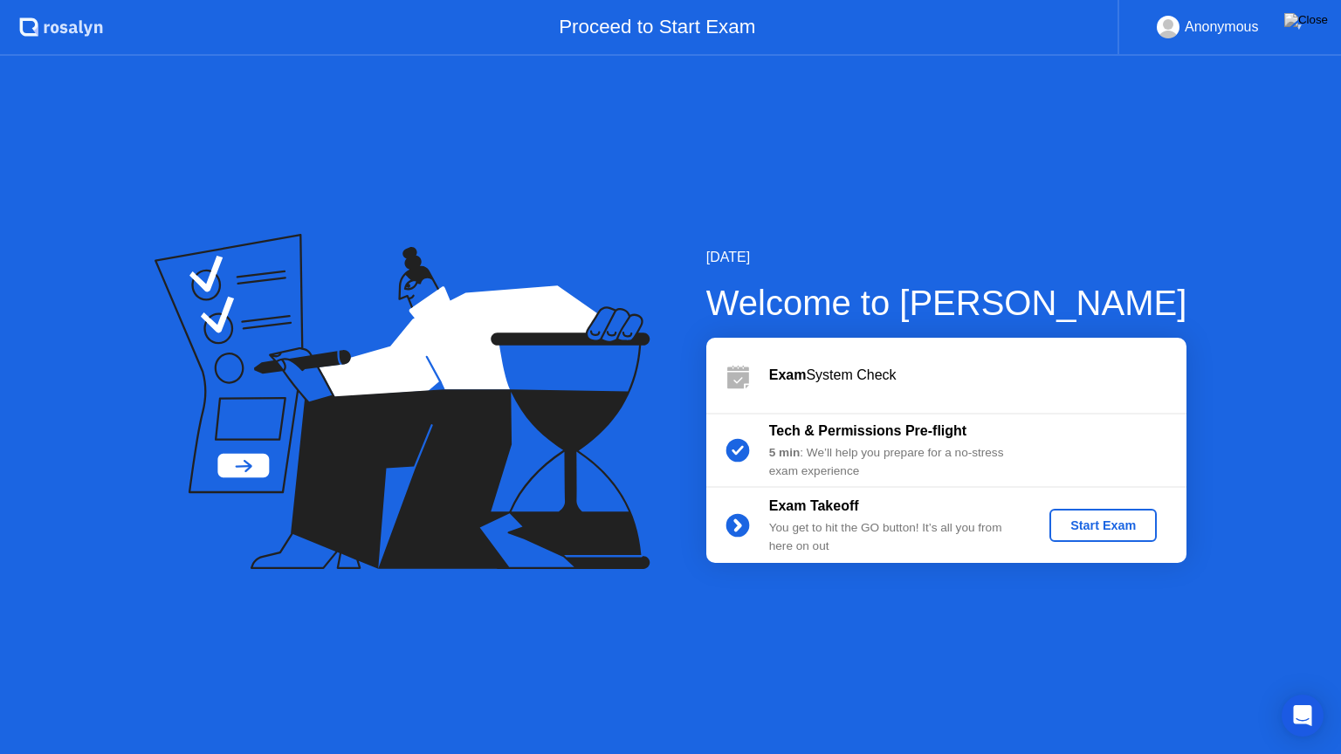
click at [1137, 515] on button "Start Exam" at bounding box center [1102, 525] width 107 height 33
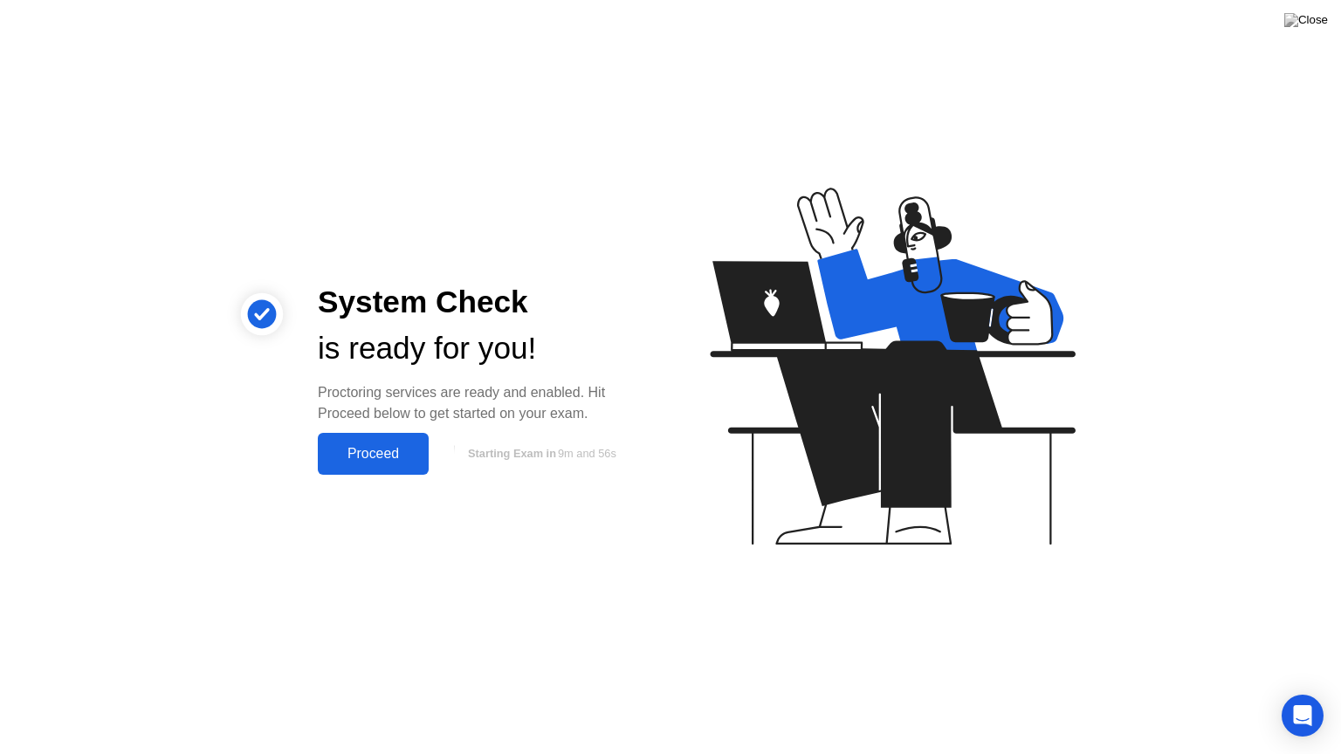
click at [374, 456] on div "Proceed" at bounding box center [373, 454] width 100 height 16
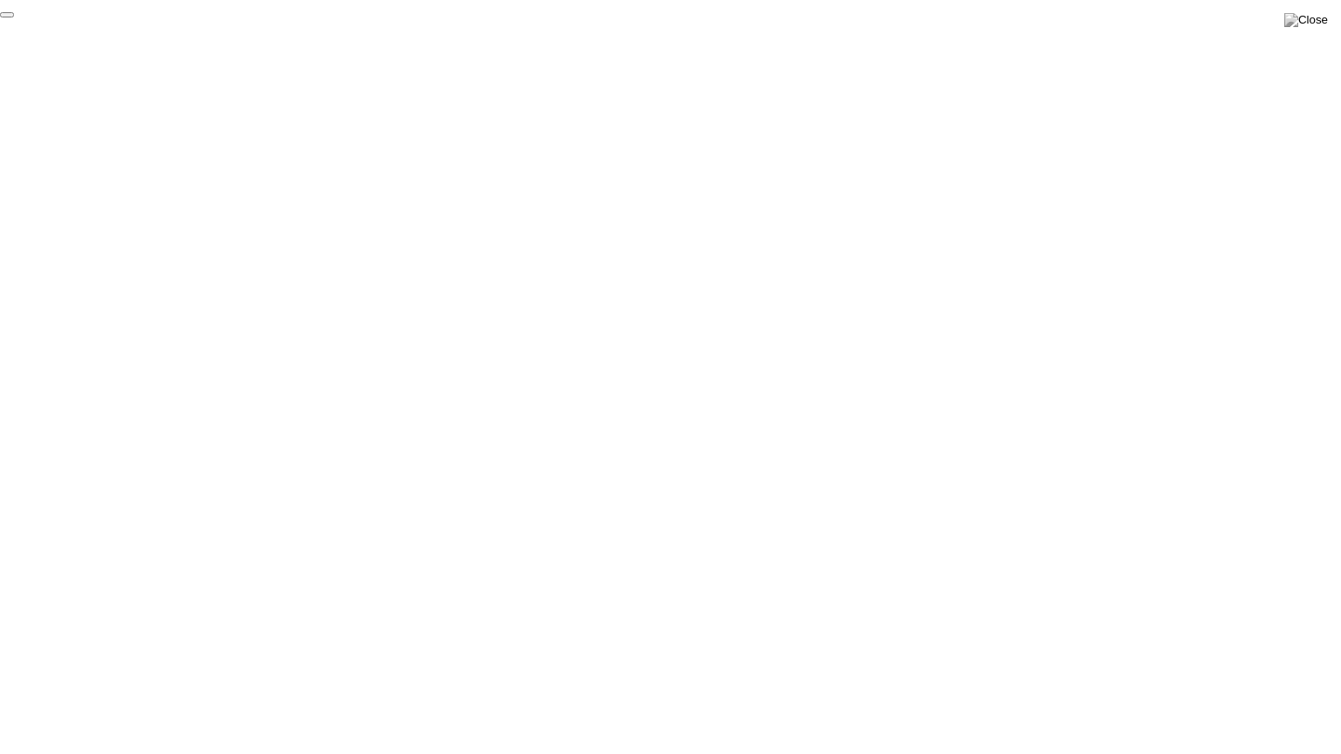
click div "End Proctoring Session"
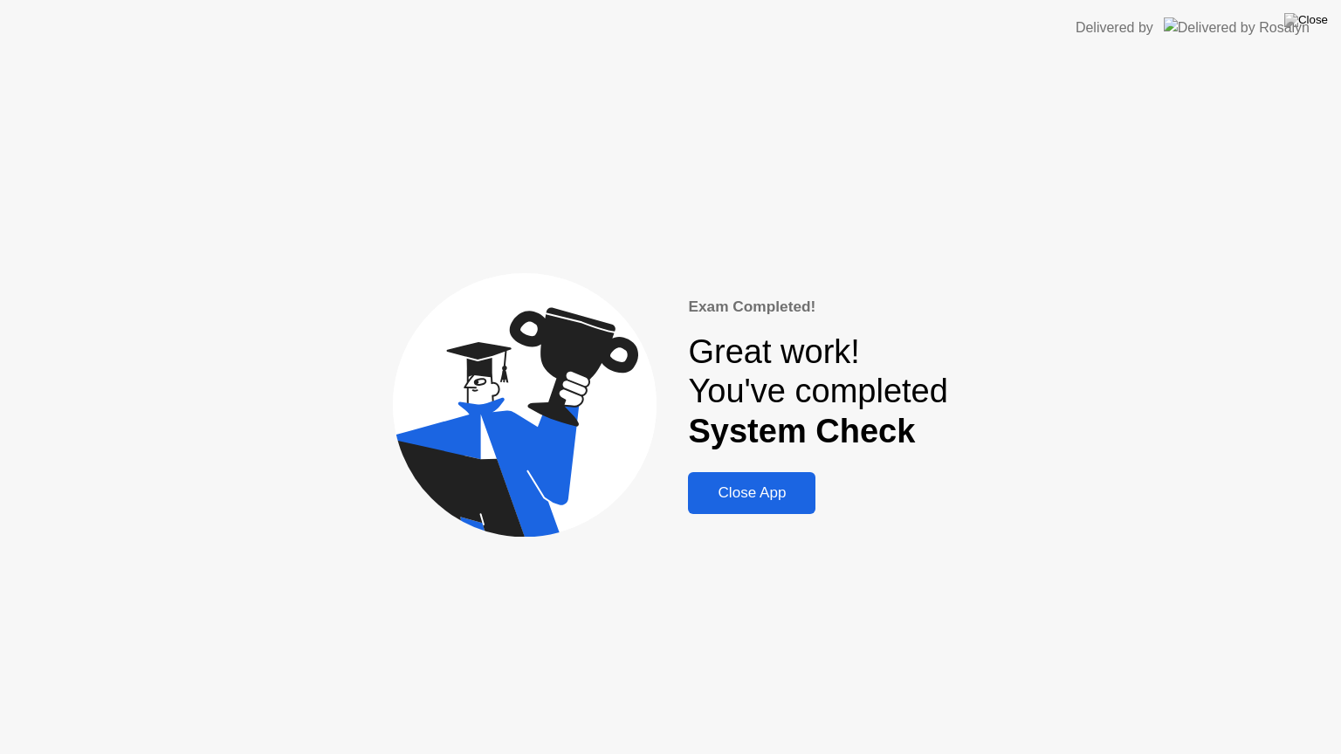
click at [748, 502] on div "Close App" at bounding box center [751, 492] width 117 height 17
